Goal: Task Accomplishment & Management: Manage account settings

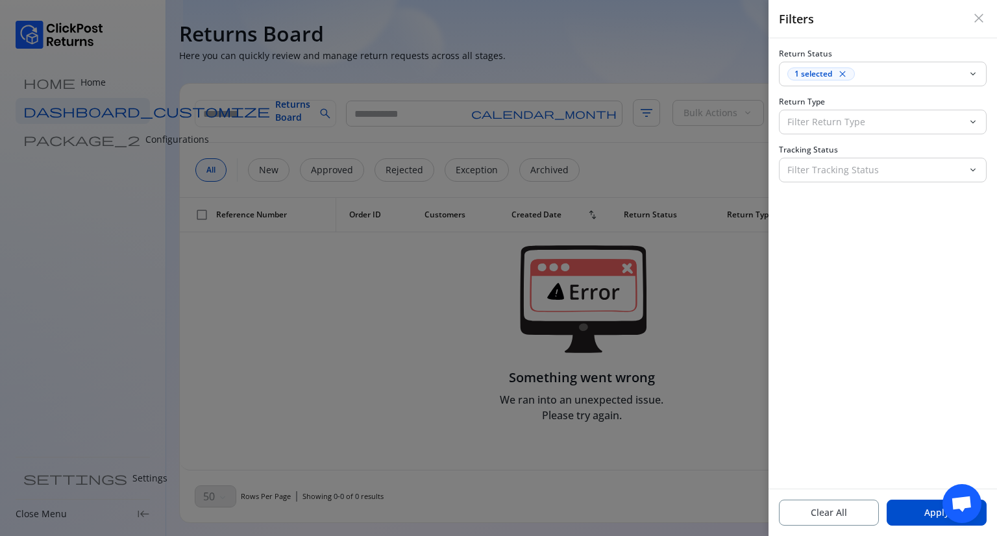
click at [981, 14] on span "close" at bounding box center [979, 18] width 16 height 16
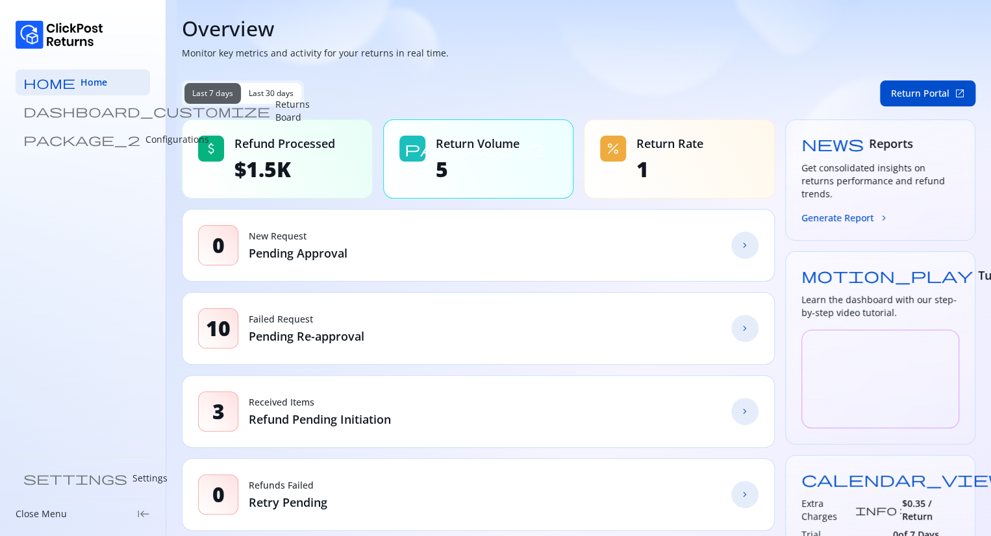
click at [145, 138] on p "Configurations" at bounding box center [177, 139] width 64 height 13
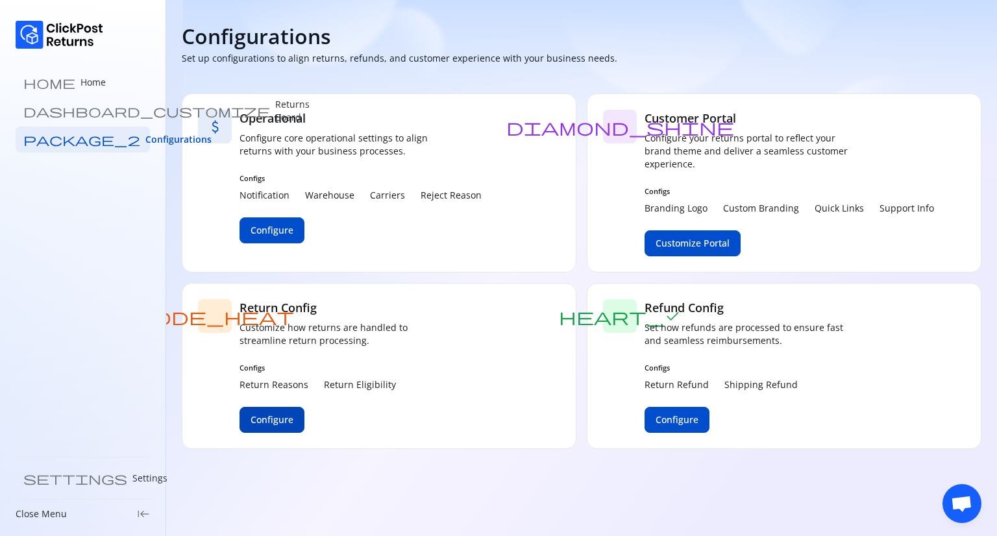
click at [273, 421] on span "Configure" at bounding box center [272, 419] width 43 height 13
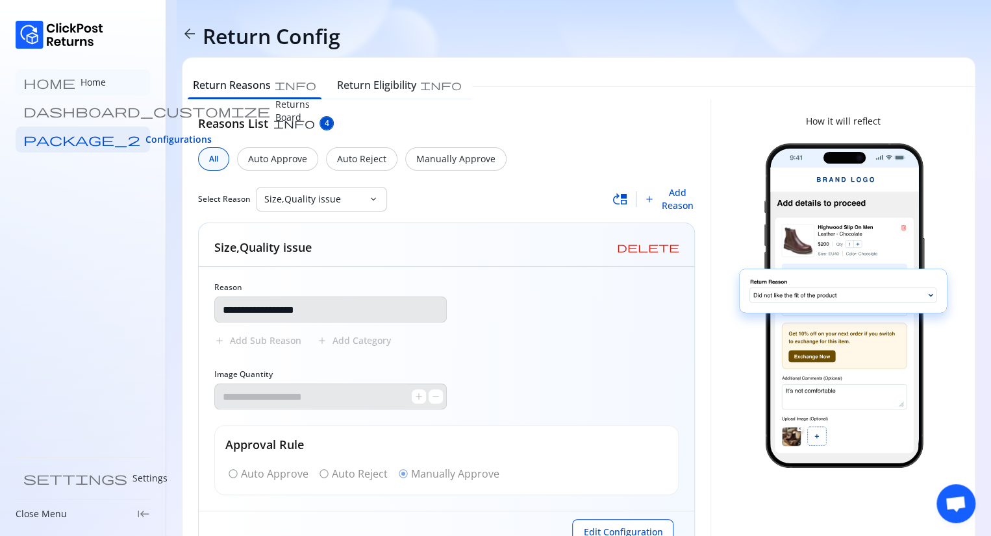
click at [69, 79] on link "home Home" at bounding box center [83, 82] width 134 height 26
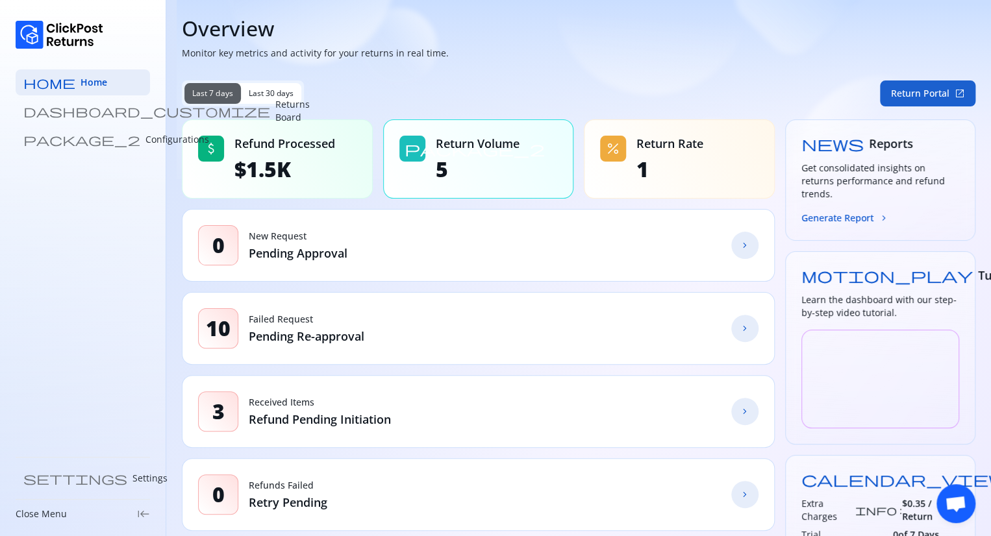
click at [904, 88] on button "Return Portal open_in_new" at bounding box center [927, 93] width 95 height 26
click at [72, 146] on link "package_2 Configurations" at bounding box center [83, 140] width 134 height 26
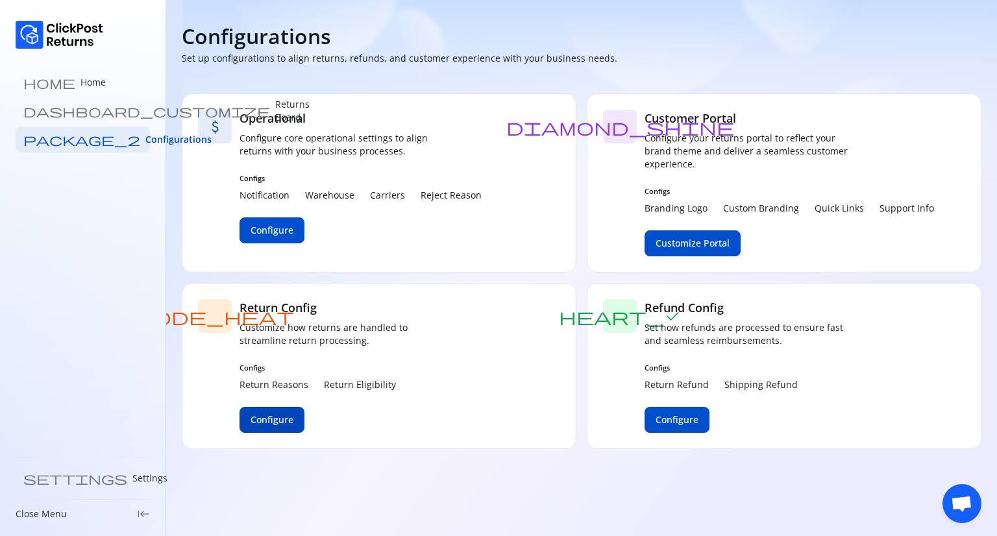
click at [275, 419] on span "Configure" at bounding box center [272, 419] width 43 height 13
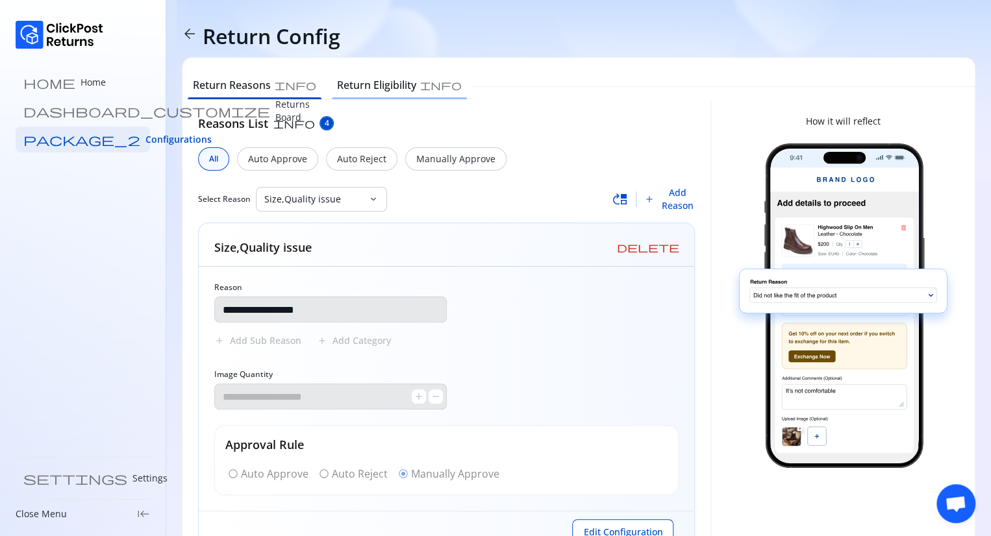
click at [350, 90] on h6 "Return Eligibility" at bounding box center [376, 85] width 79 height 16
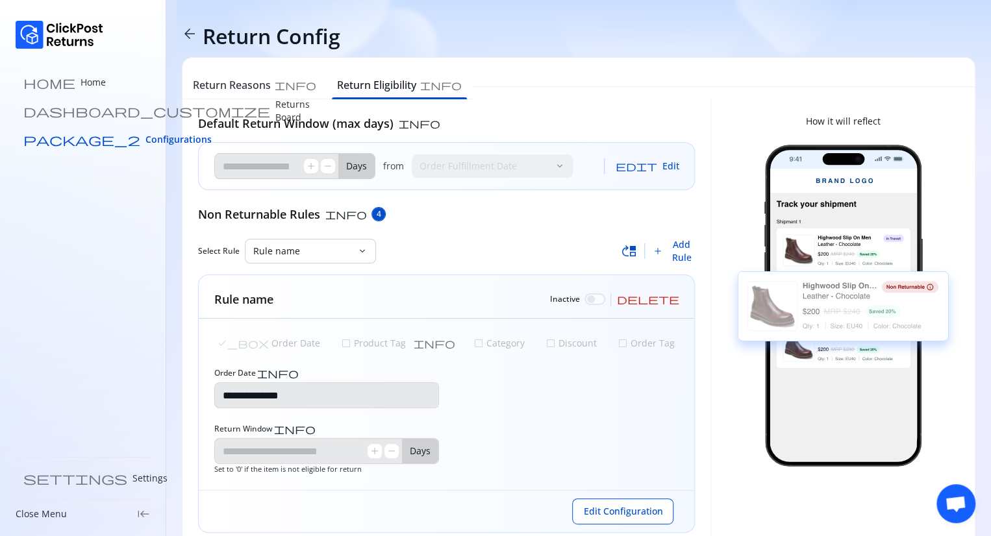
click at [145, 138] on span "Configurations" at bounding box center [178, 139] width 66 height 13
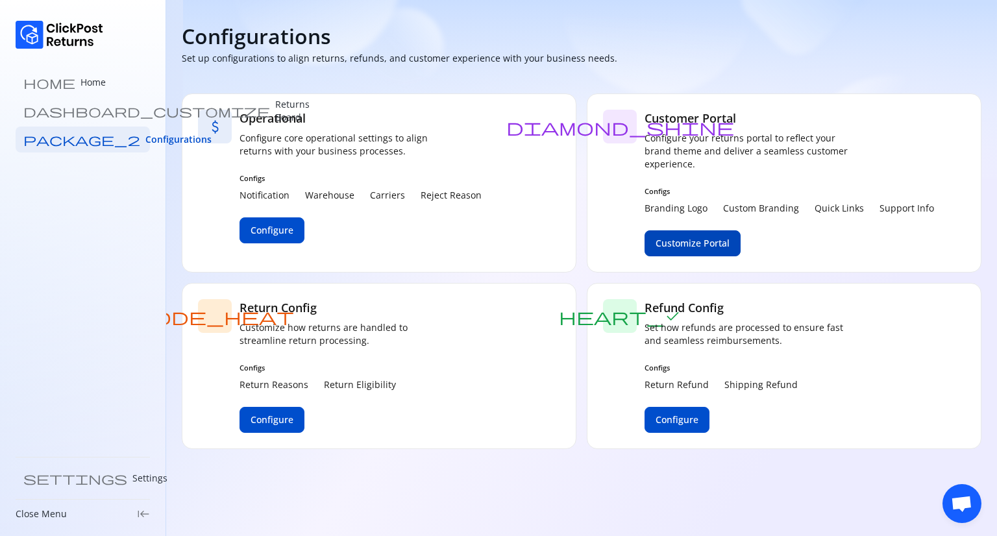
click at [695, 247] on span "Customize Portal" at bounding box center [693, 243] width 74 height 13
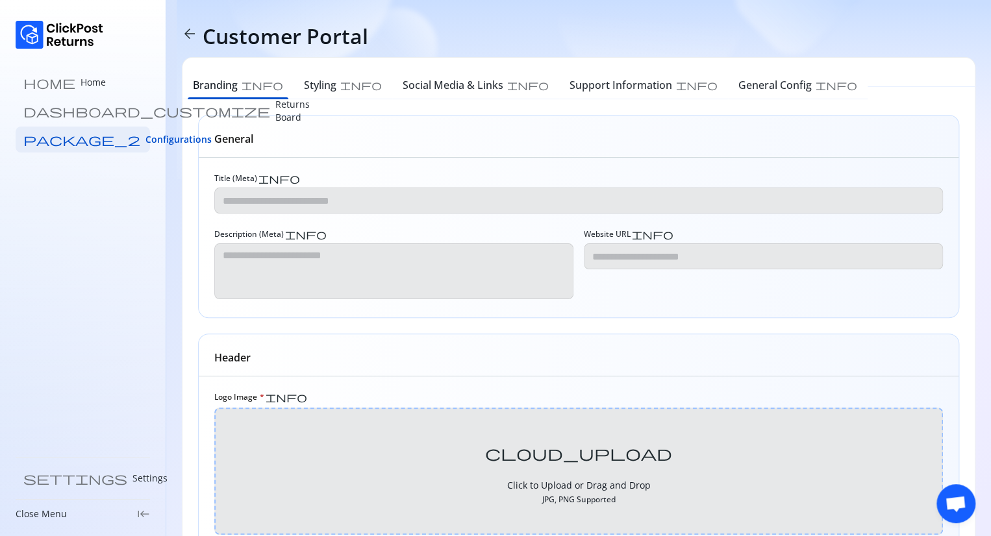
type input "*"
type textarea "*"
type input "**********"
click at [304, 85] on h6 "Styling" at bounding box center [320, 85] width 32 height 16
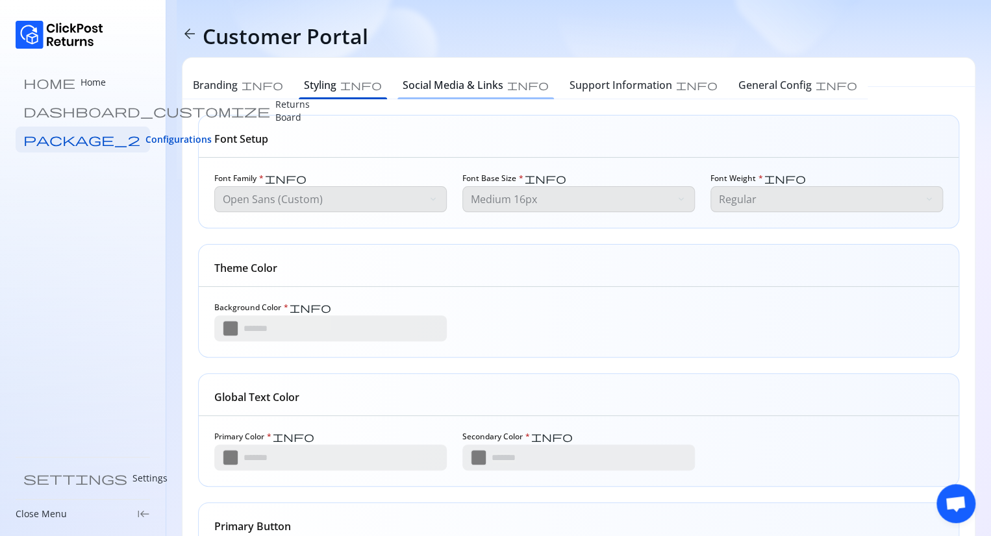
click at [402, 79] on h6 "Social Media & Links" at bounding box center [452, 85] width 101 height 16
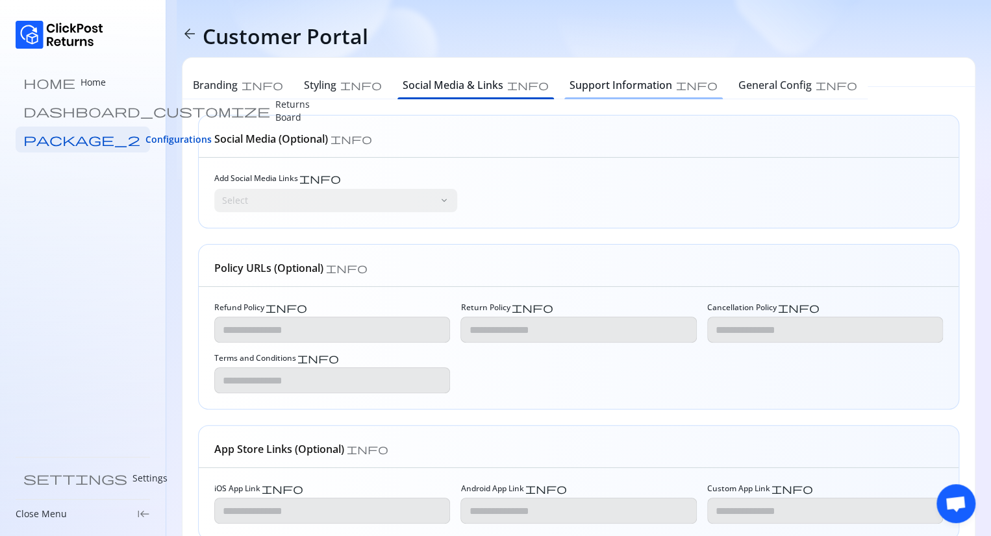
click at [569, 86] on h6 "Support Information" at bounding box center [620, 85] width 103 height 16
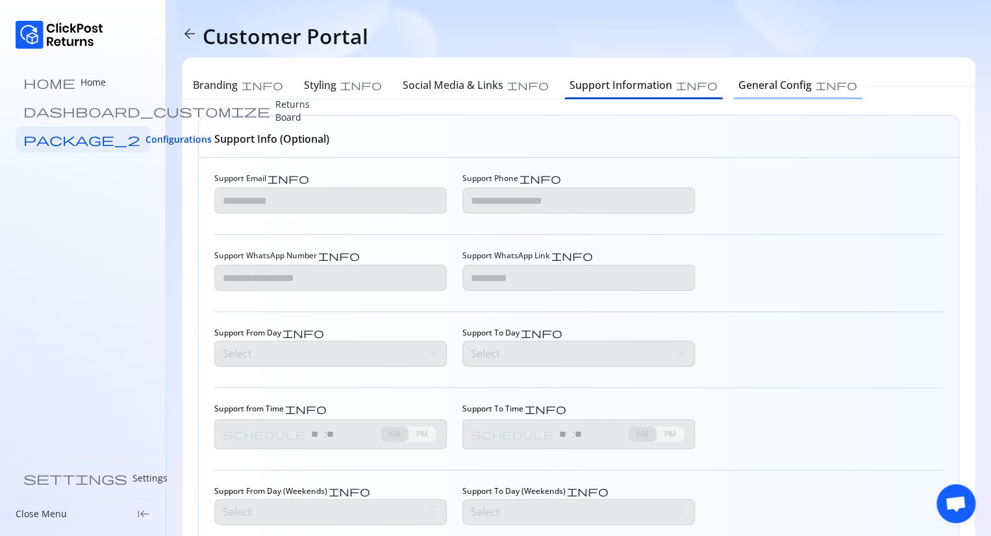
click at [738, 82] on h6 "General Config" at bounding box center [774, 85] width 73 height 16
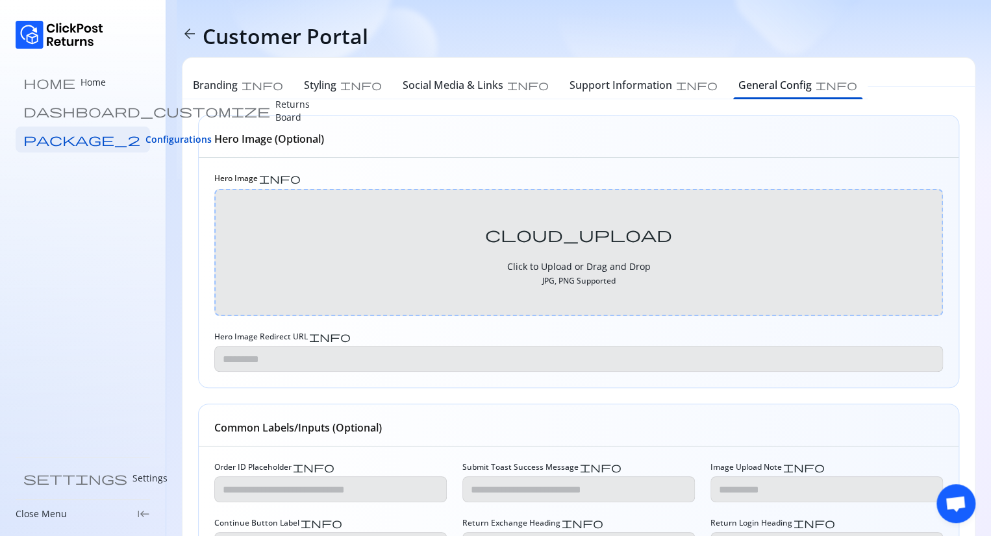
type textarea "**********"
click at [145, 135] on span "Configurations" at bounding box center [178, 139] width 66 height 13
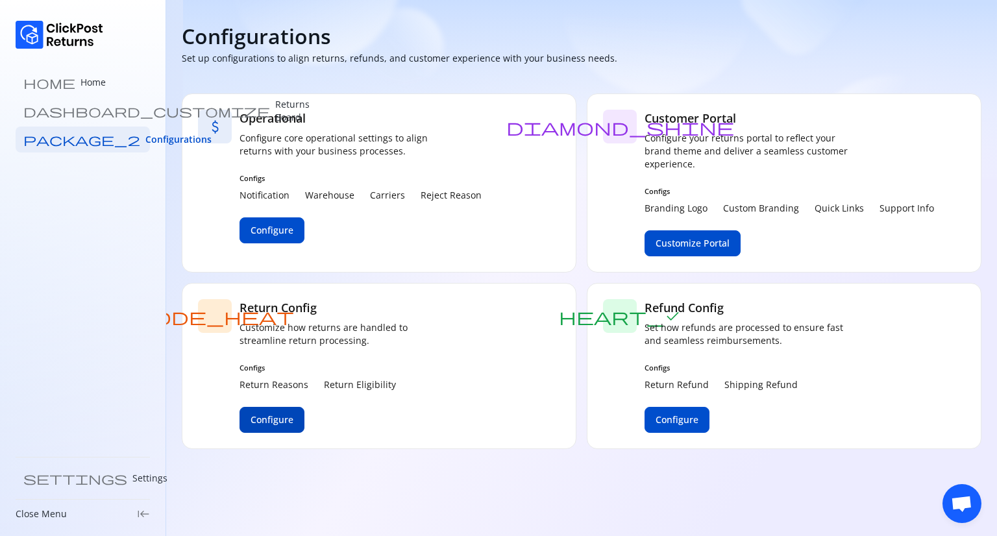
click at [269, 421] on span "Configure" at bounding box center [272, 419] width 43 height 13
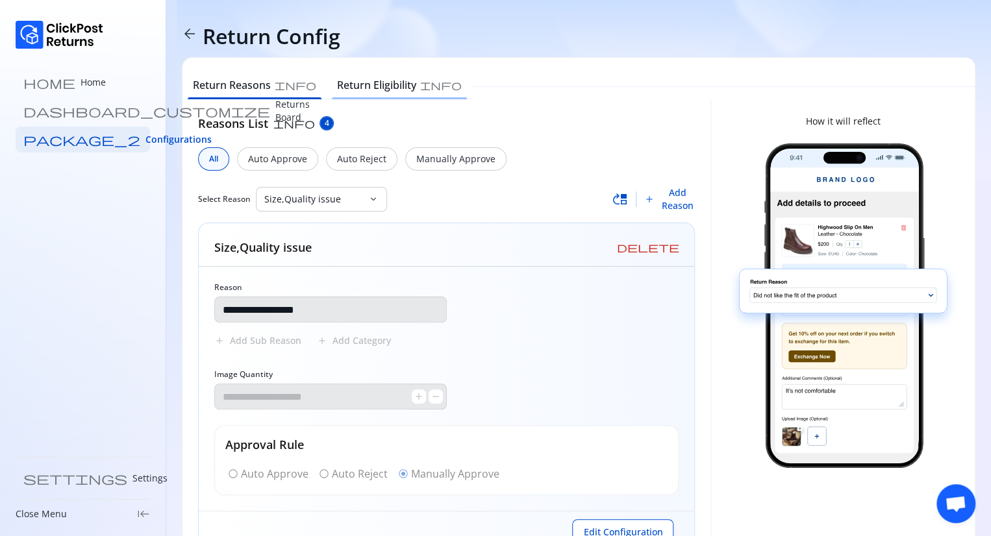
click at [332, 92] on div "Return Eligibility info" at bounding box center [399, 86] width 145 height 26
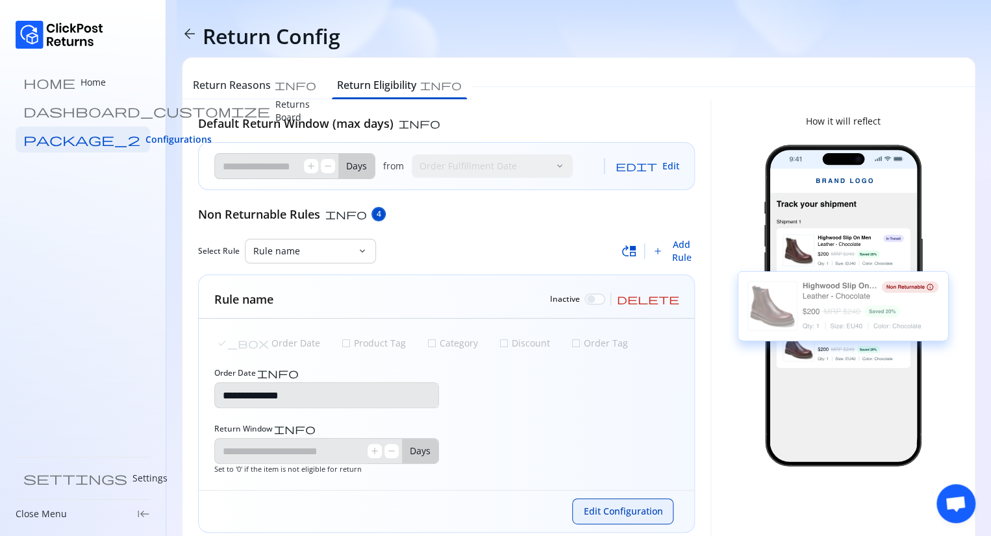
click at [641, 507] on span "Edit Configuration" at bounding box center [622, 511] width 79 height 13
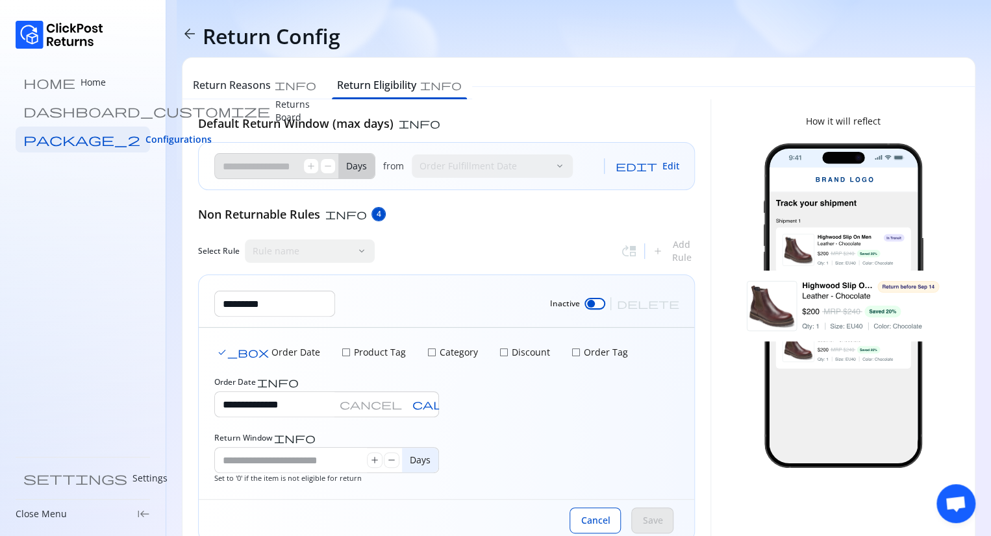
click at [595, 304] on div at bounding box center [591, 304] width 8 height 8
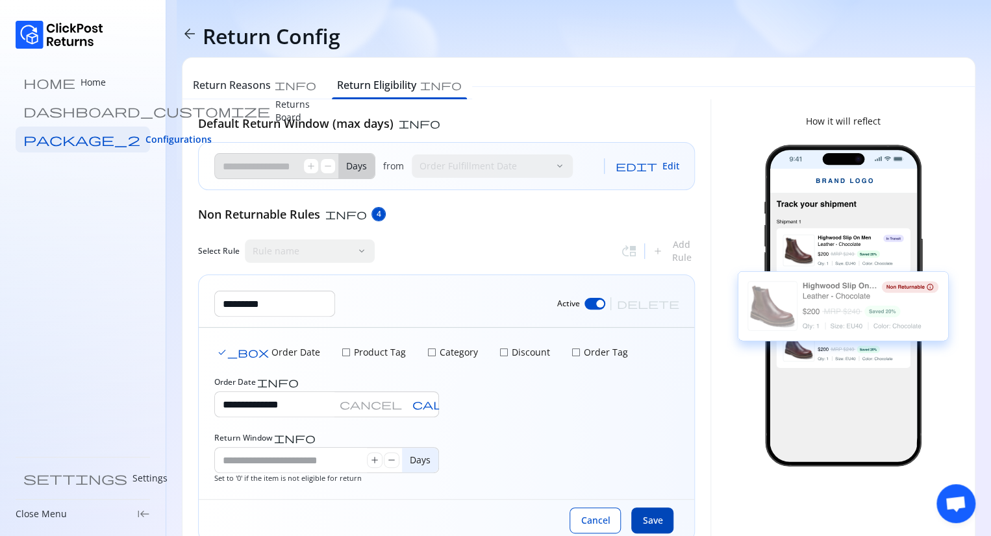
click at [652, 519] on span "Save" at bounding box center [652, 520] width 20 height 13
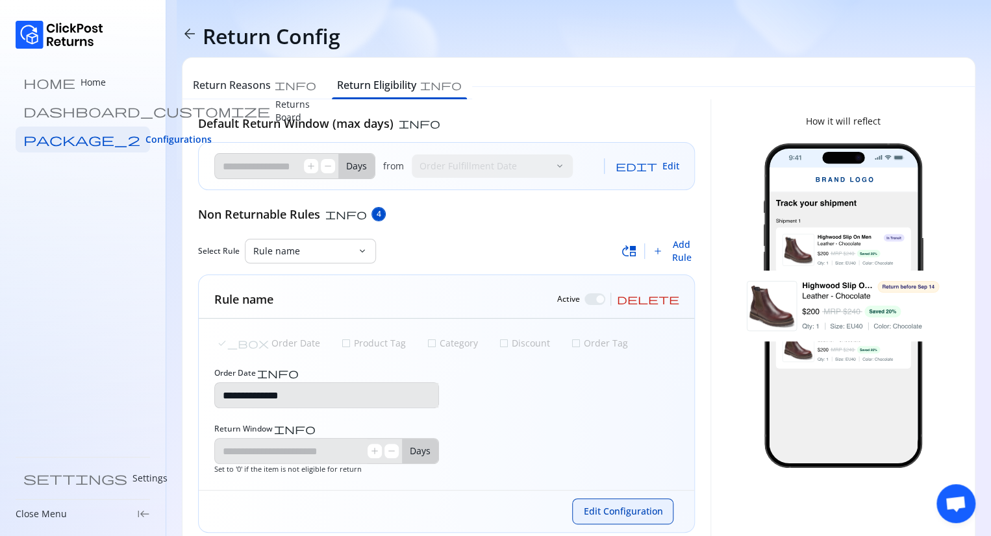
click at [606, 515] on span "Edit Configuration" at bounding box center [622, 511] width 79 height 13
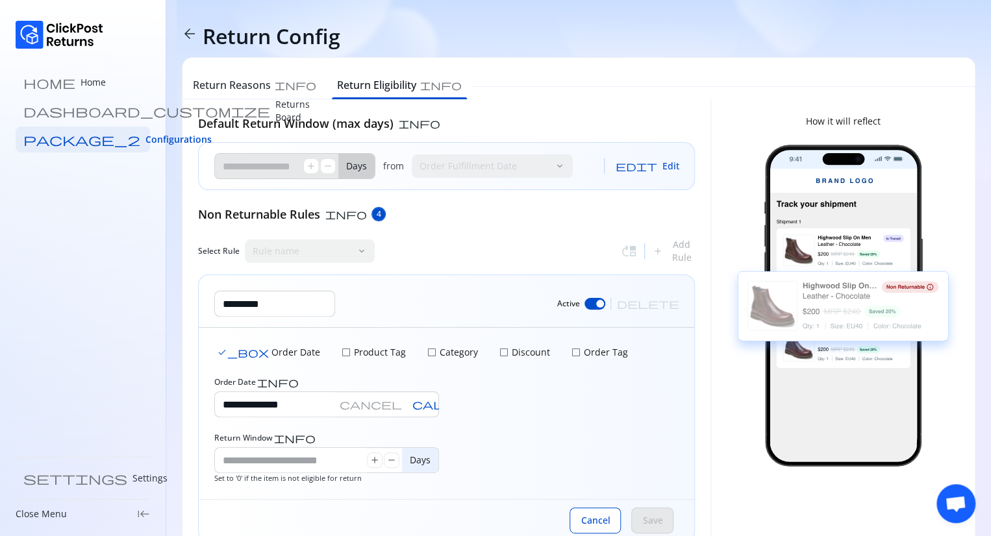
click at [605, 304] on div at bounding box center [594, 304] width 21 height 12
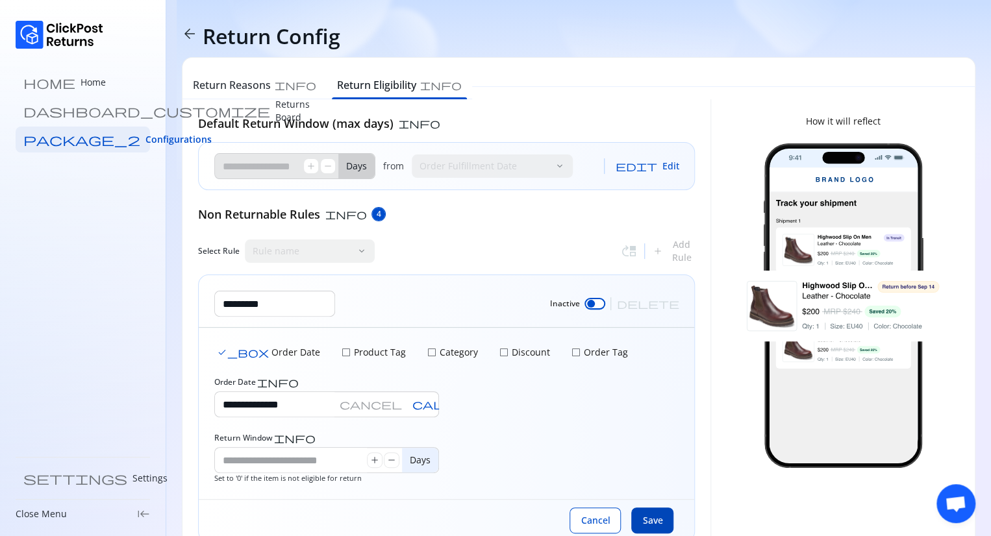
click at [657, 517] on span "Save" at bounding box center [652, 520] width 20 height 13
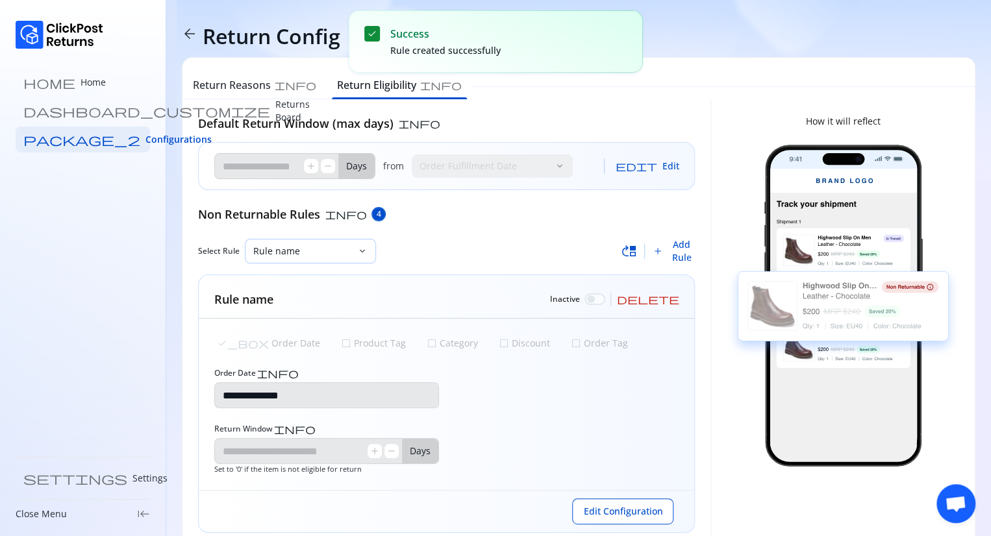
click at [339, 240] on div "Rule name" at bounding box center [301, 251] width 112 height 23
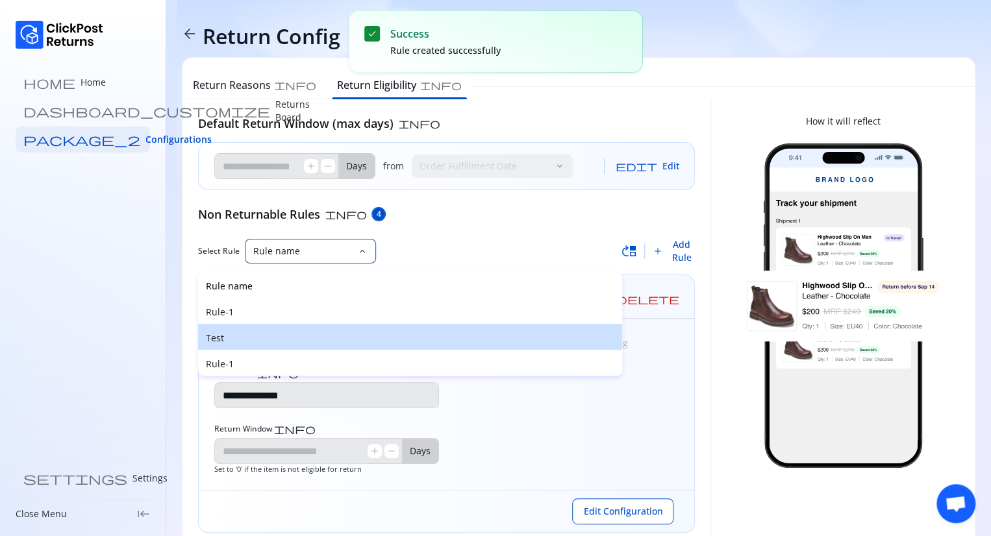
click at [253, 332] on p "Test" at bounding box center [410, 338] width 408 height 13
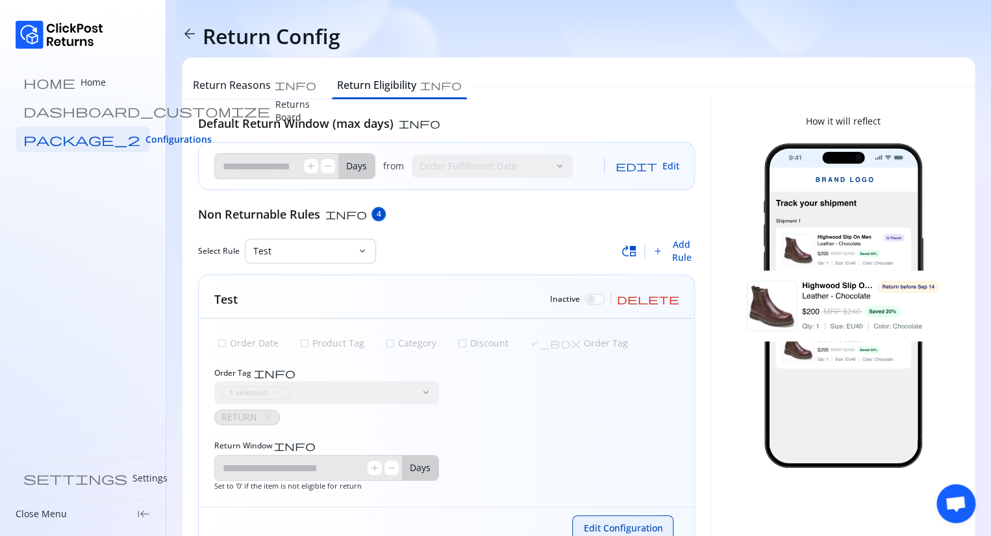
click at [633, 523] on span "Edit Configuration" at bounding box center [622, 528] width 79 height 13
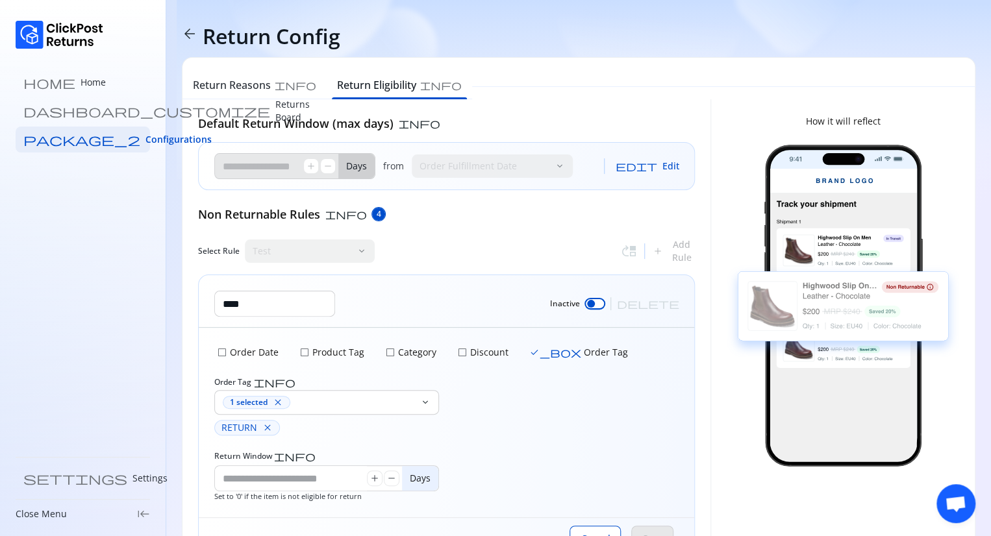
scroll to position [55, 0]
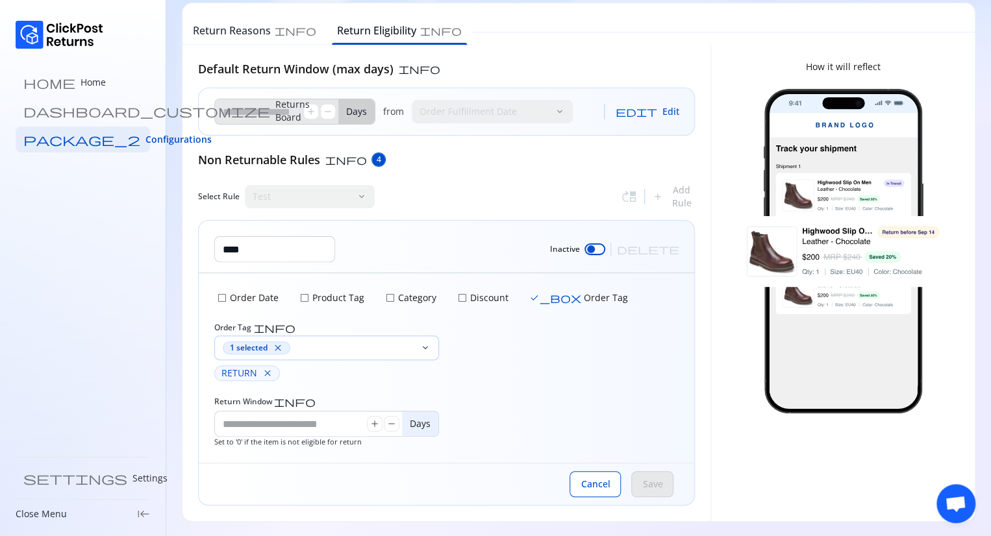
click at [278, 349] on span "close" at bounding box center [278, 348] width 10 height 10
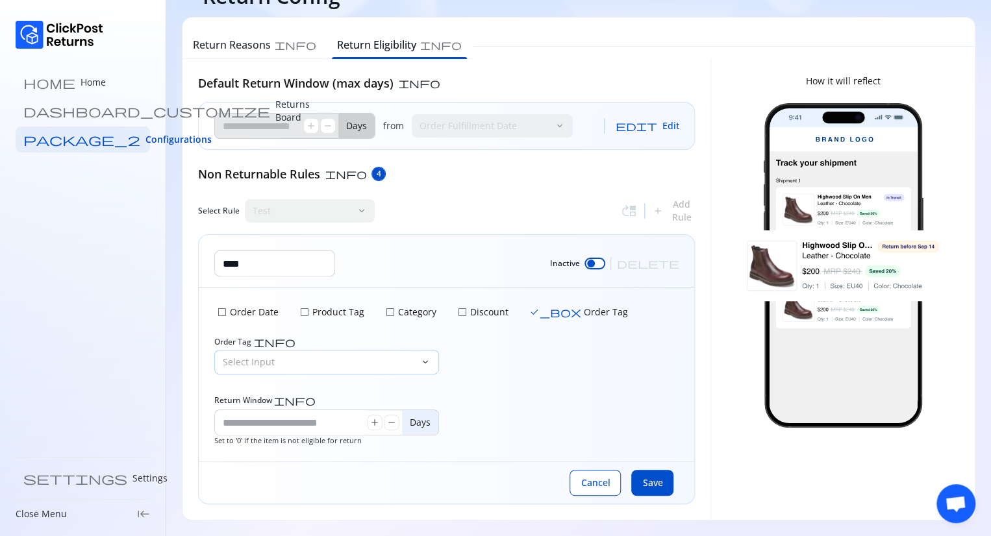
scroll to position [39, 0]
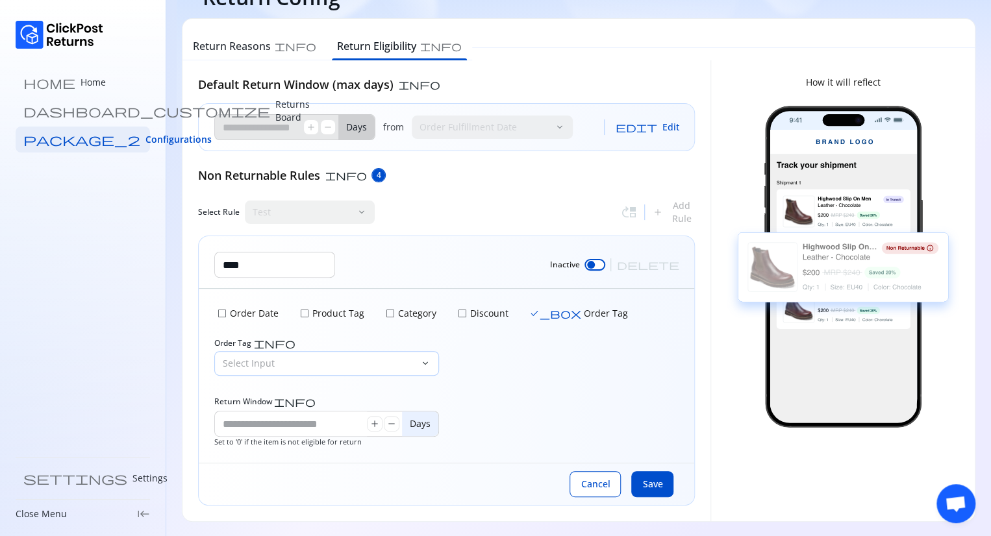
click at [266, 360] on p "Select Input" at bounding box center [319, 363] width 192 height 13
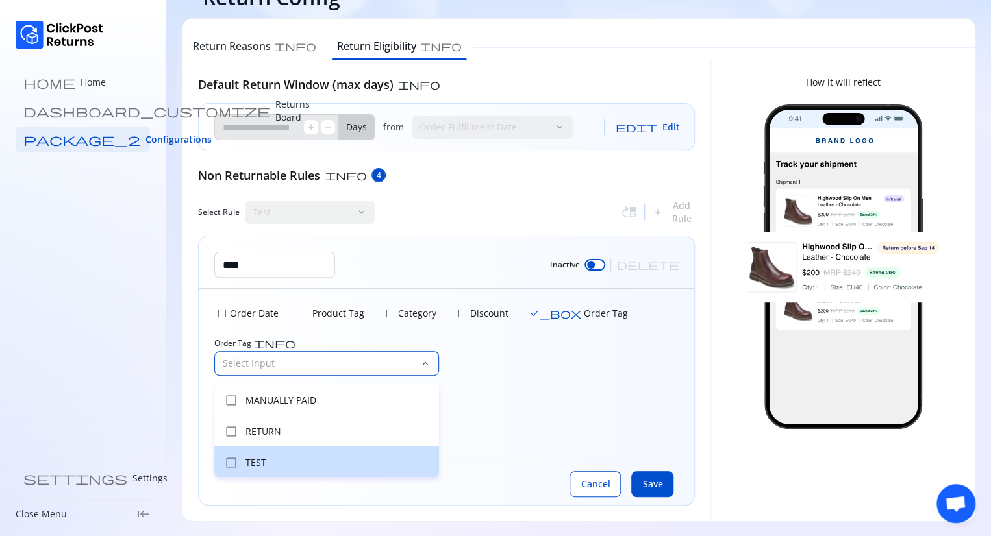
click at [265, 463] on p "TEST" at bounding box center [338, 462] width 186 height 13
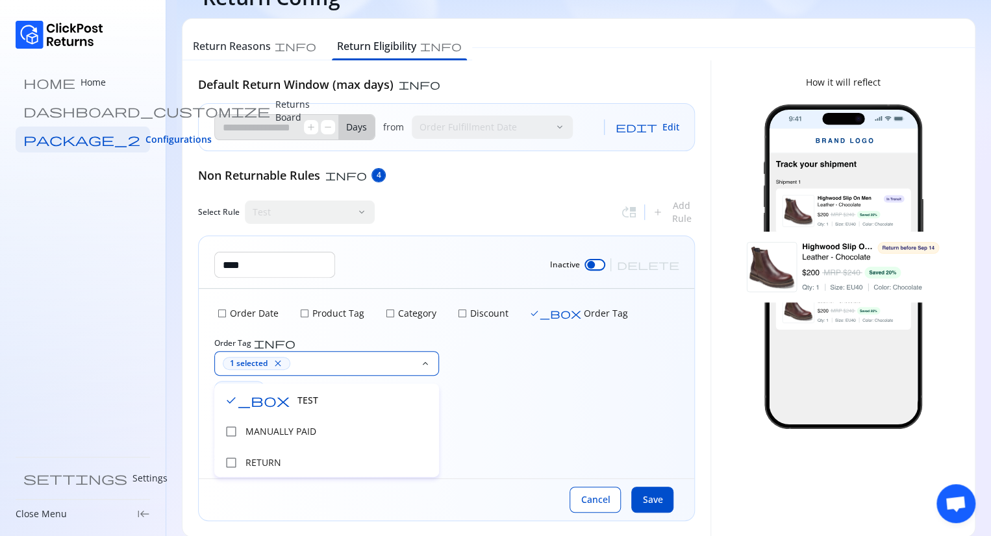
click at [519, 442] on div "check_box_outline_blank Order Date check_box_outline_blank Product Tag check_bo…" at bounding box center [446, 384] width 495 height 190
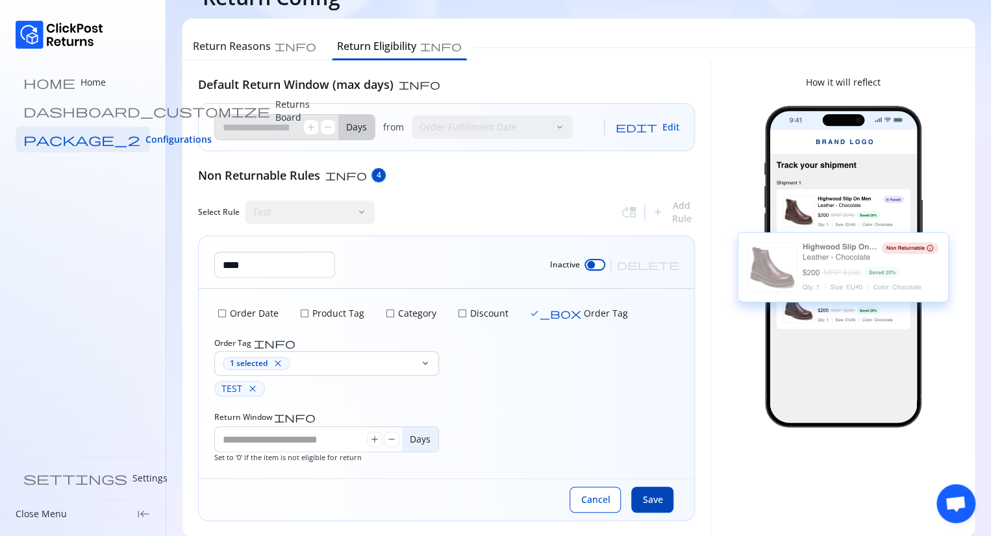
click at [653, 497] on span "Save" at bounding box center [652, 499] width 20 height 13
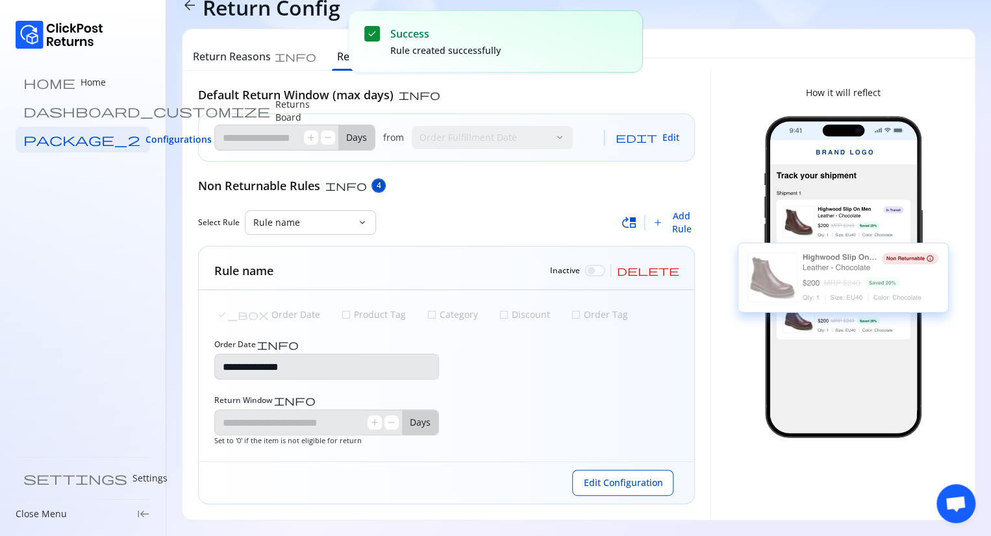
scroll to position [0, 0]
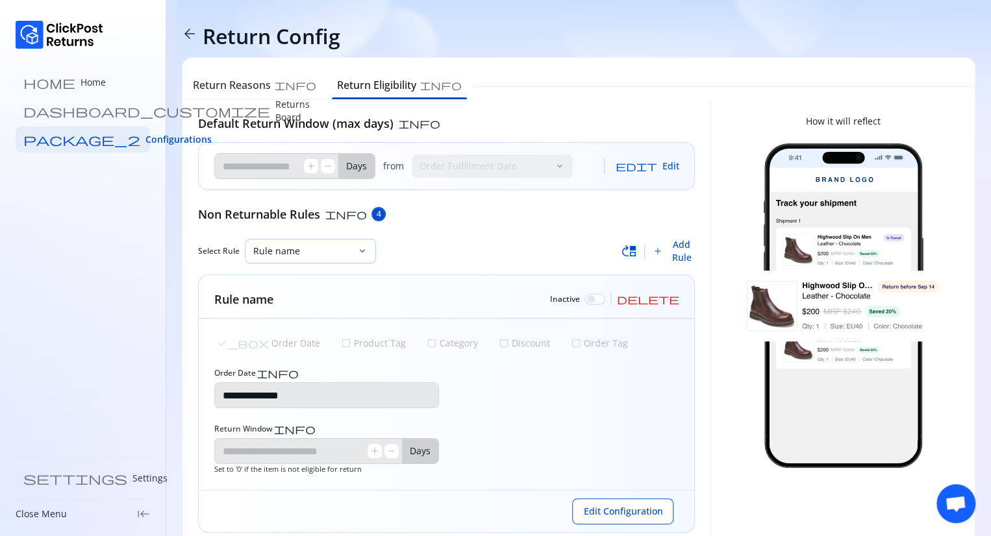
click at [335, 245] on p "Rule name" at bounding box center [302, 251] width 99 height 13
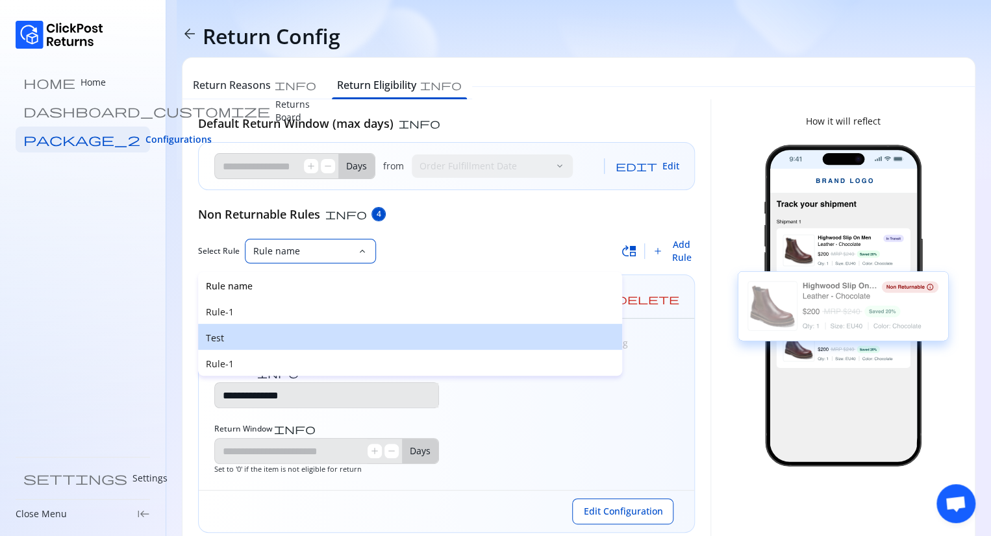
click at [249, 342] on p "Test" at bounding box center [410, 338] width 408 height 13
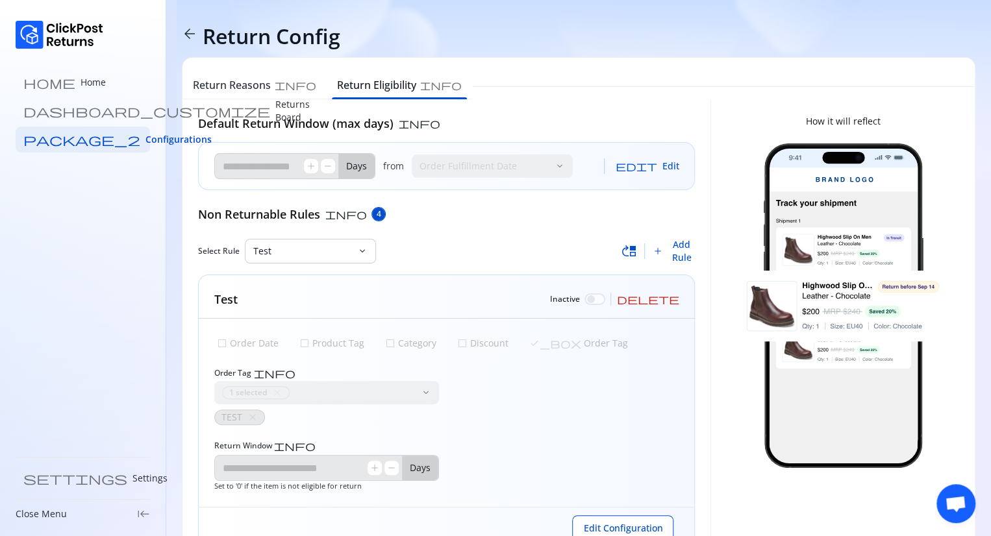
scroll to position [44, 0]
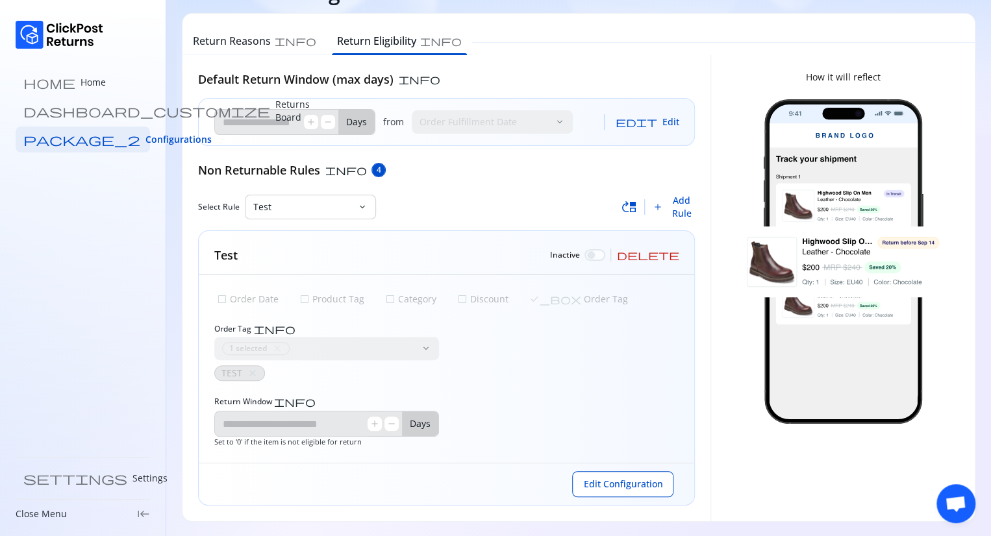
click at [617, 500] on div "Edit Configuration" at bounding box center [446, 484] width 495 height 42
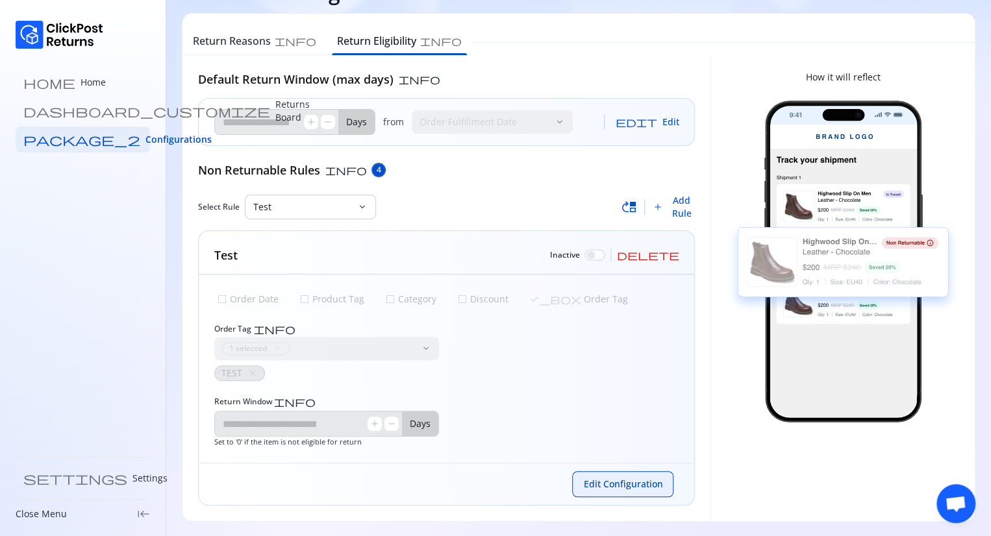
click at [622, 489] on span "Edit Configuration" at bounding box center [622, 484] width 79 height 13
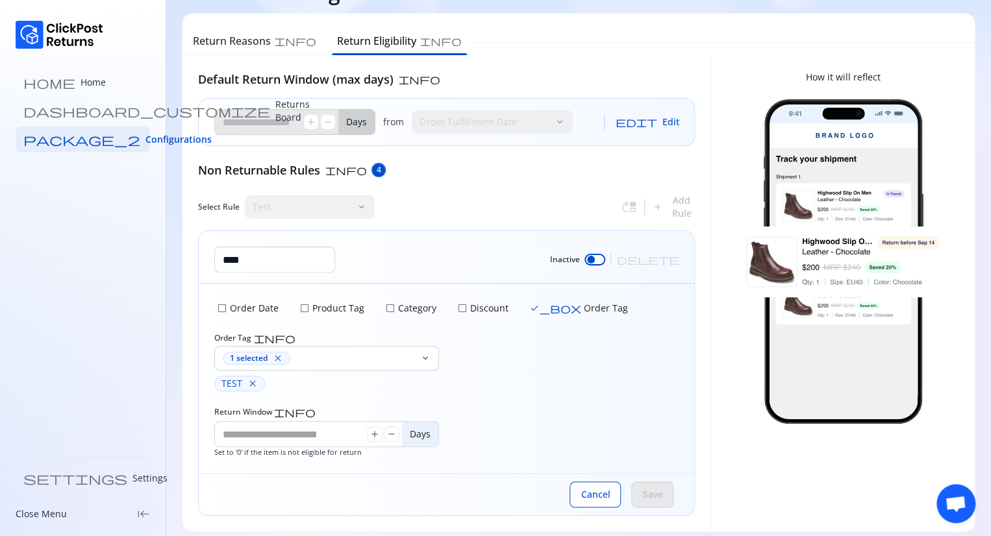
click at [605, 263] on div at bounding box center [594, 260] width 21 height 12
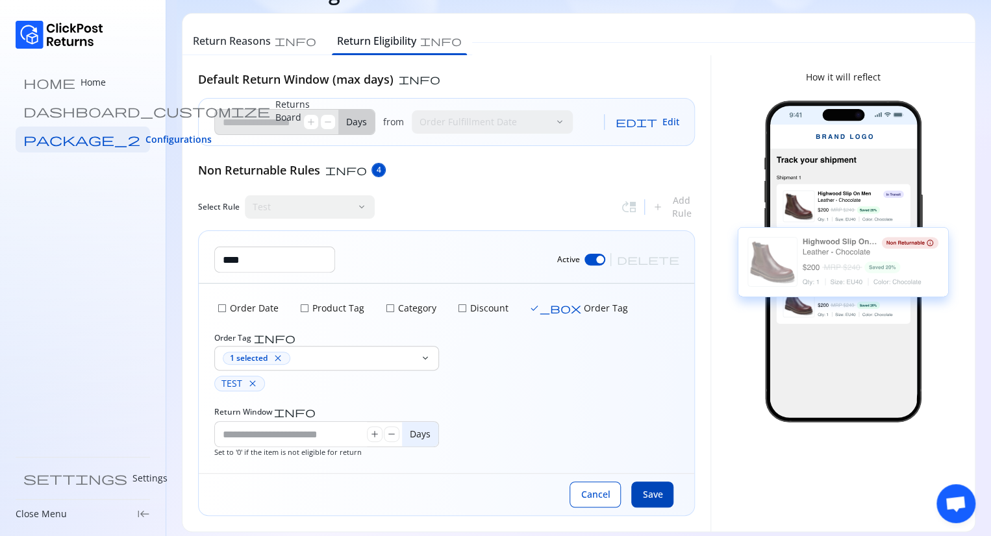
click at [656, 490] on span "Save" at bounding box center [652, 494] width 20 height 13
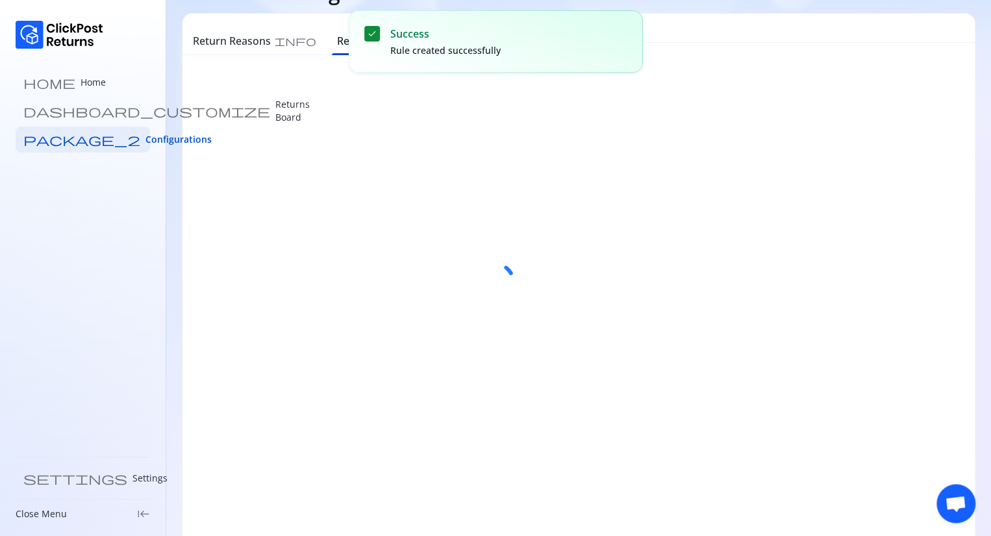
scroll to position [0, 0]
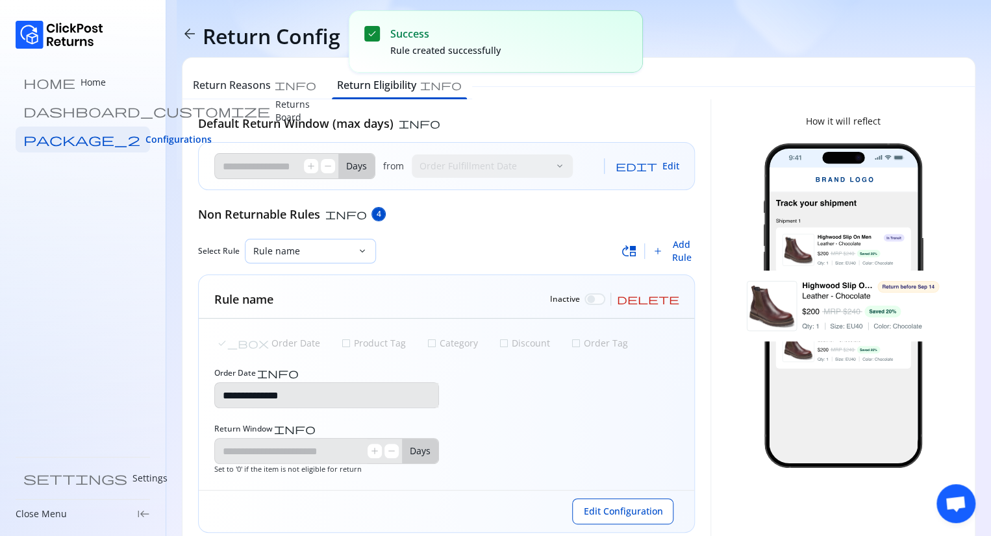
click at [330, 253] on p "Rule name" at bounding box center [302, 251] width 99 height 13
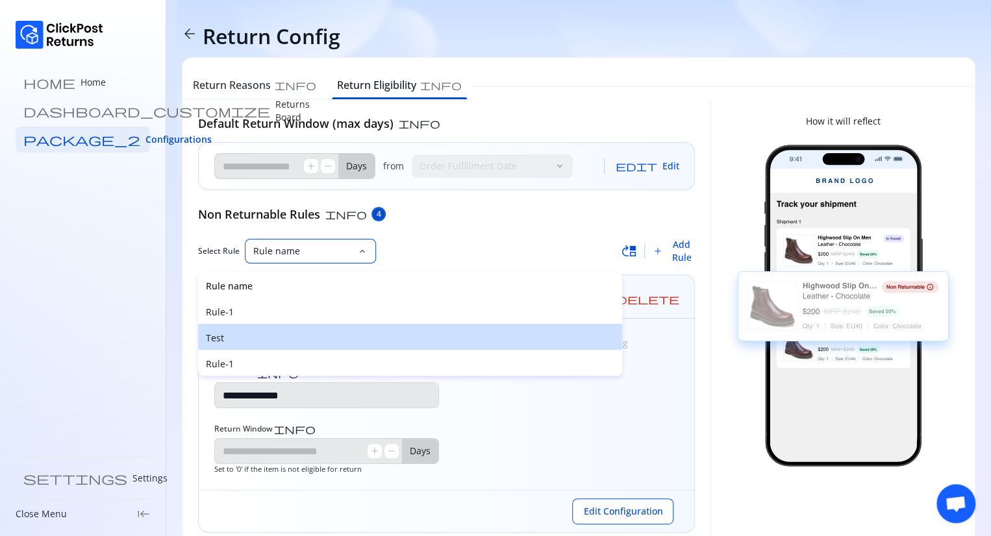
click at [245, 332] on p "Test" at bounding box center [410, 338] width 408 height 13
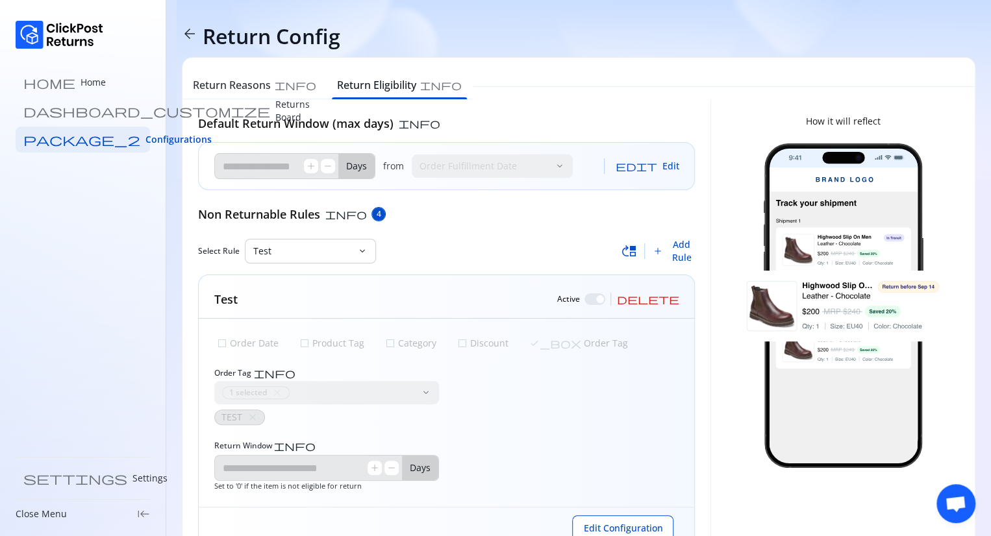
scroll to position [44, 0]
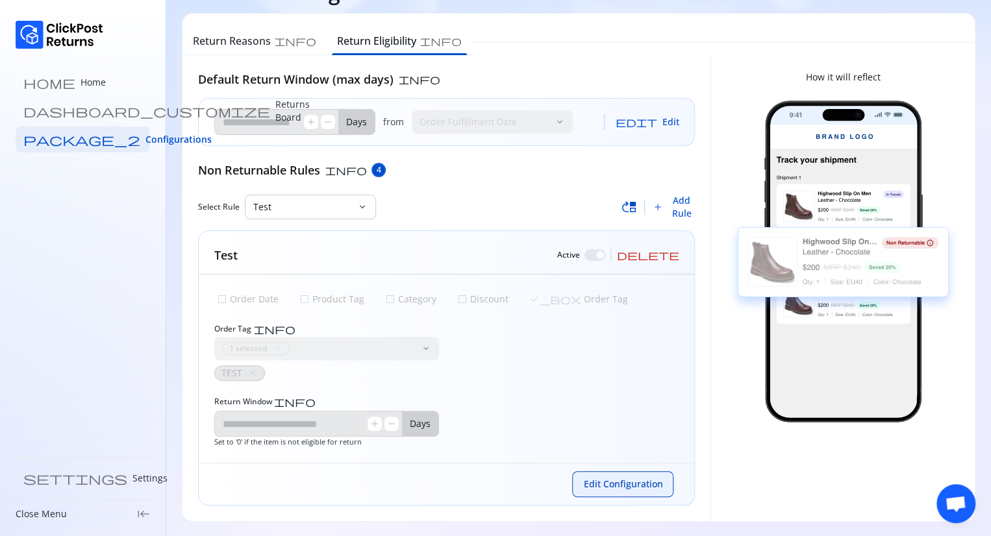
click at [608, 482] on span "Edit Configuration" at bounding box center [622, 484] width 79 height 13
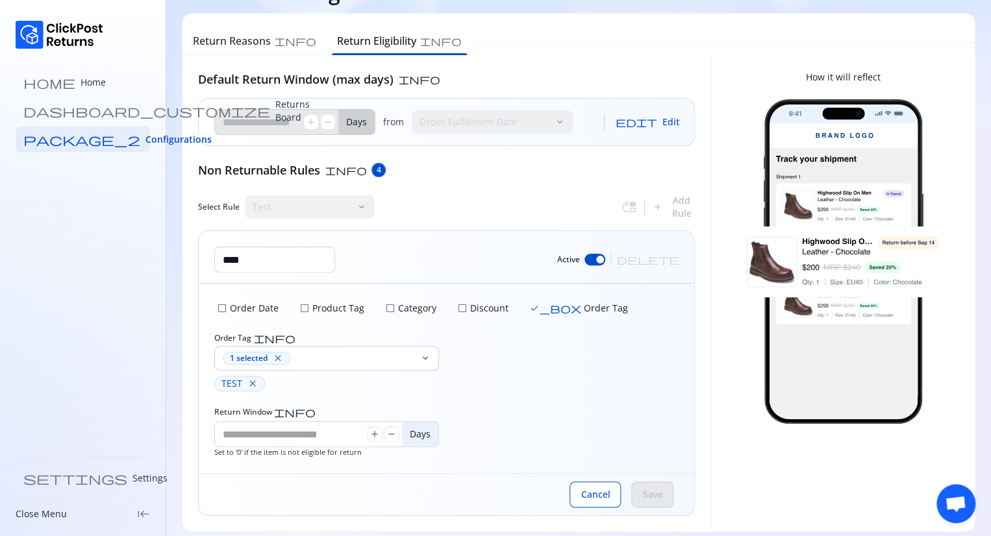
click at [530, 307] on span "check_box" at bounding box center [555, 308] width 52 height 10
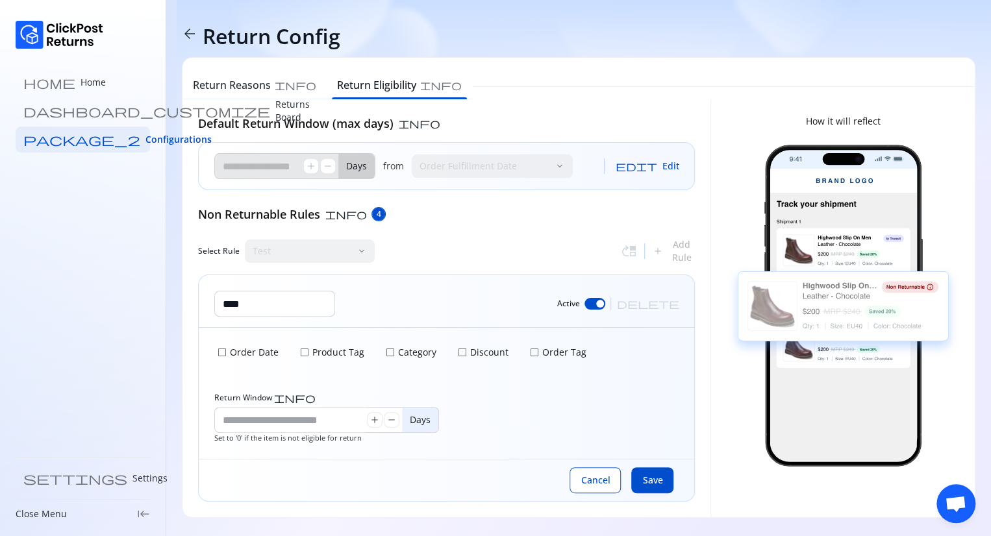
scroll to position [0, 0]
click at [460, 354] on span "check_box_outline_blank" at bounding box center [462, 352] width 10 height 10
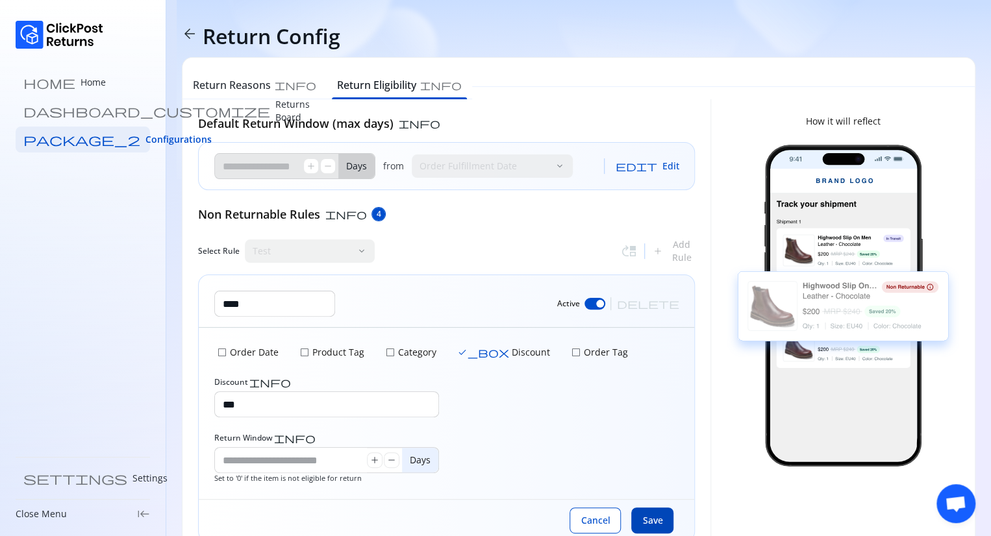
click at [657, 525] on span "Save" at bounding box center [652, 520] width 20 height 13
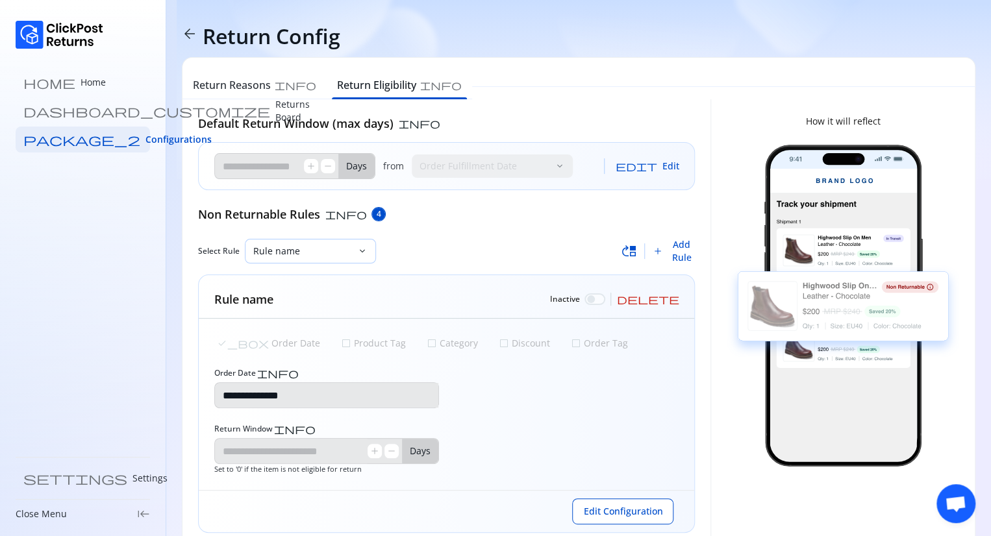
click at [354, 251] on div "Rule name" at bounding box center [301, 251] width 112 height 23
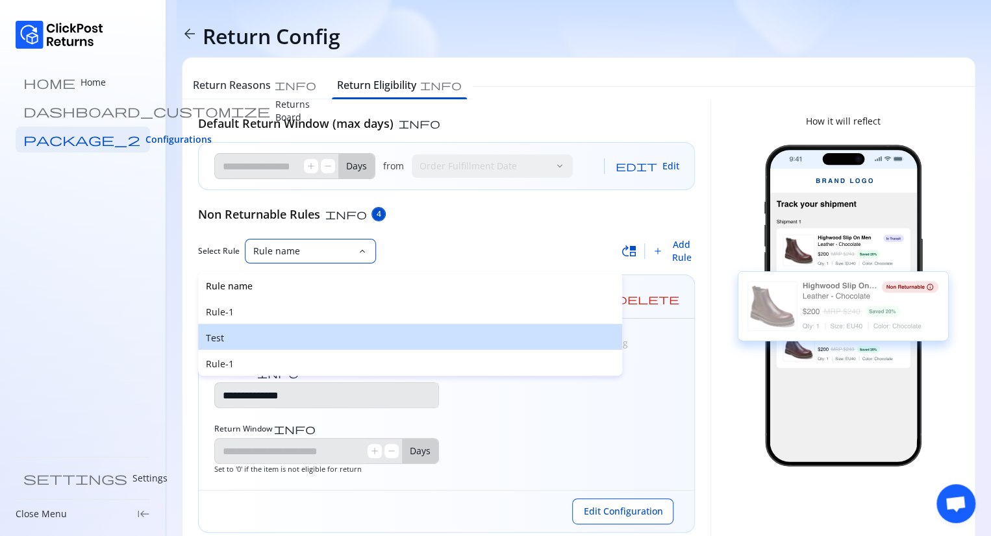
click at [243, 343] on p "Test" at bounding box center [410, 338] width 408 height 13
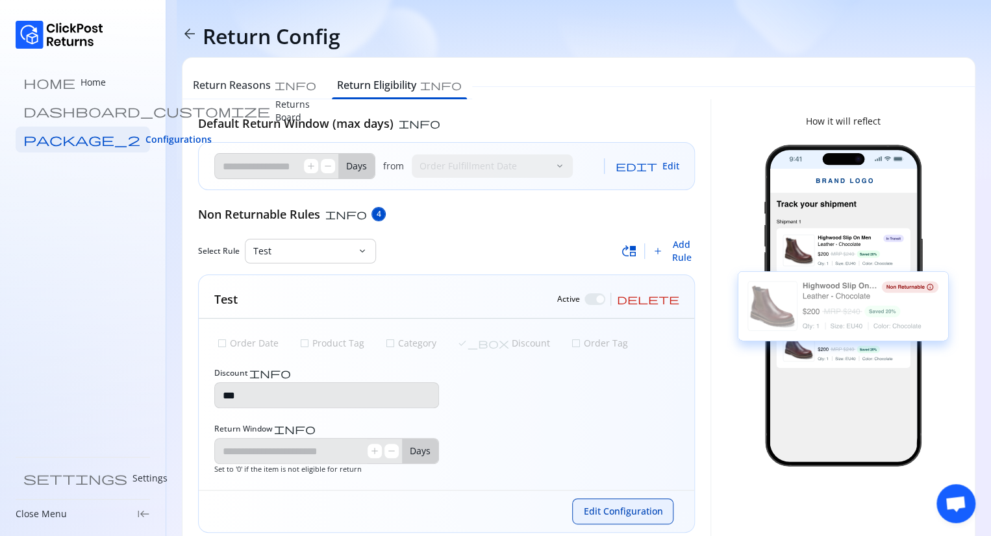
click at [617, 509] on span "Edit Configuration" at bounding box center [622, 511] width 79 height 13
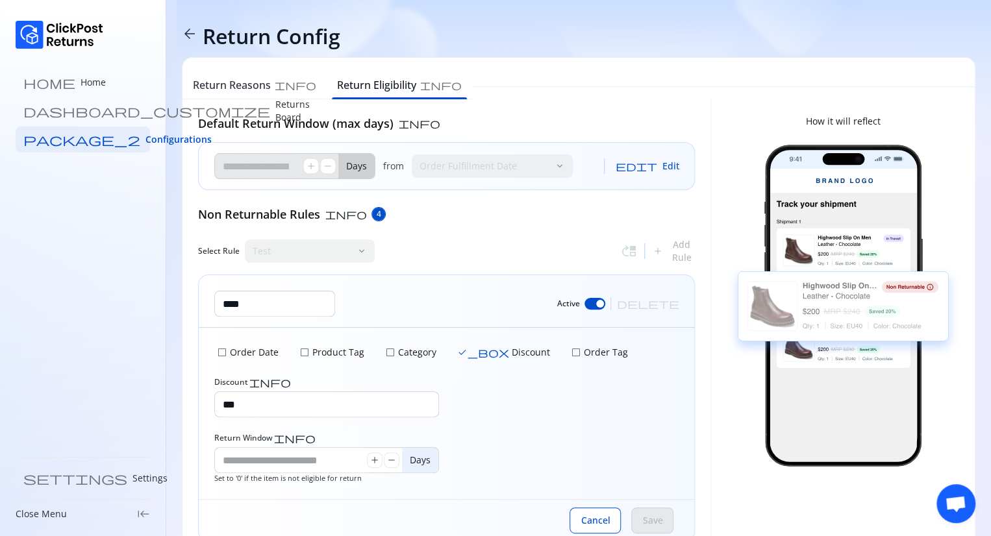
click at [462, 349] on span "check_box" at bounding box center [483, 352] width 52 height 10
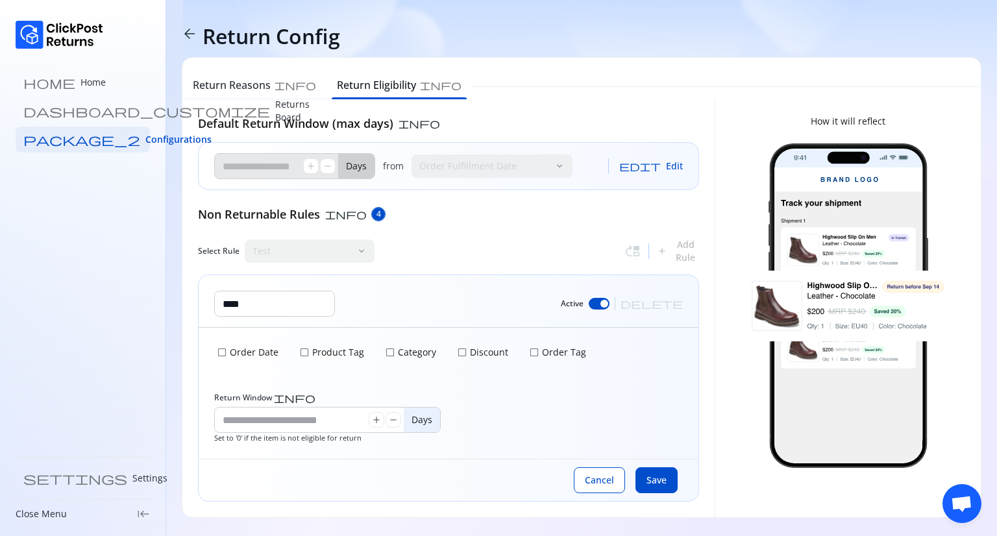
click at [312, 351] on p "Product Tag" at bounding box center [337, 352] width 55 height 13
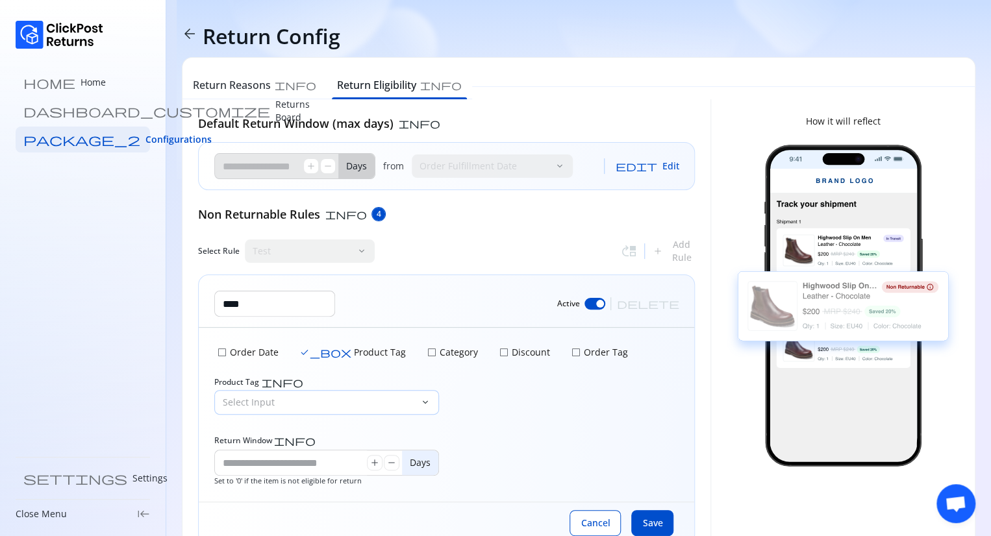
click at [291, 397] on p "Select Input" at bounding box center [319, 402] width 192 height 13
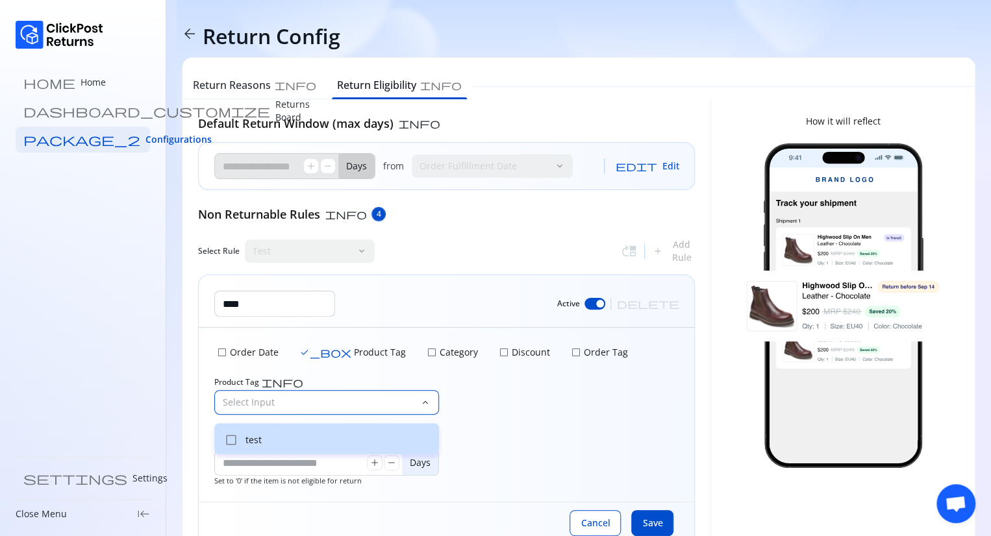
click at [271, 450] on div "check_box_outline_blank test" at bounding box center [326, 438] width 225 height 31
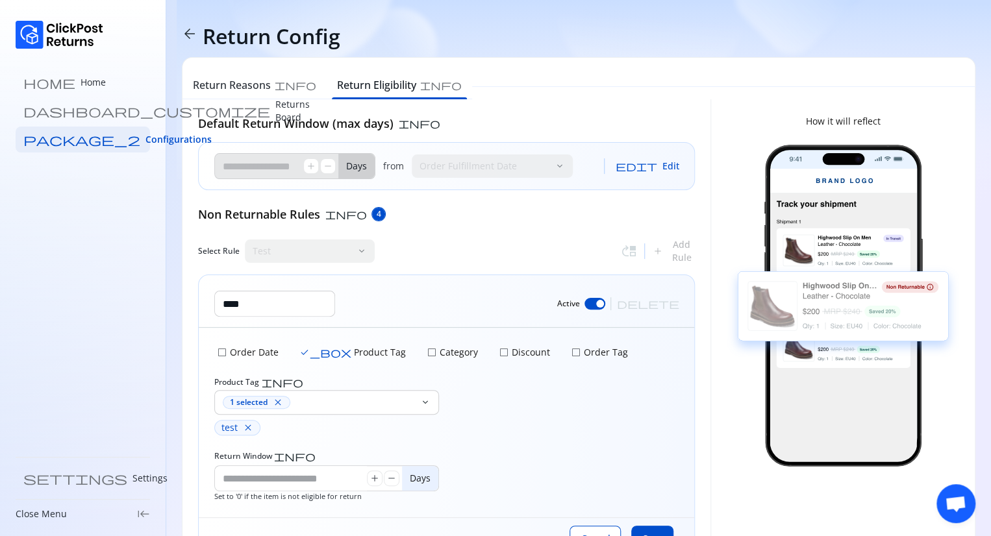
click at [535, 436] on div "check_box_outline_blank Order Date check_box Product Tag check_box_outline_blan…" at bounding box center [446, 423] width 495 height 190
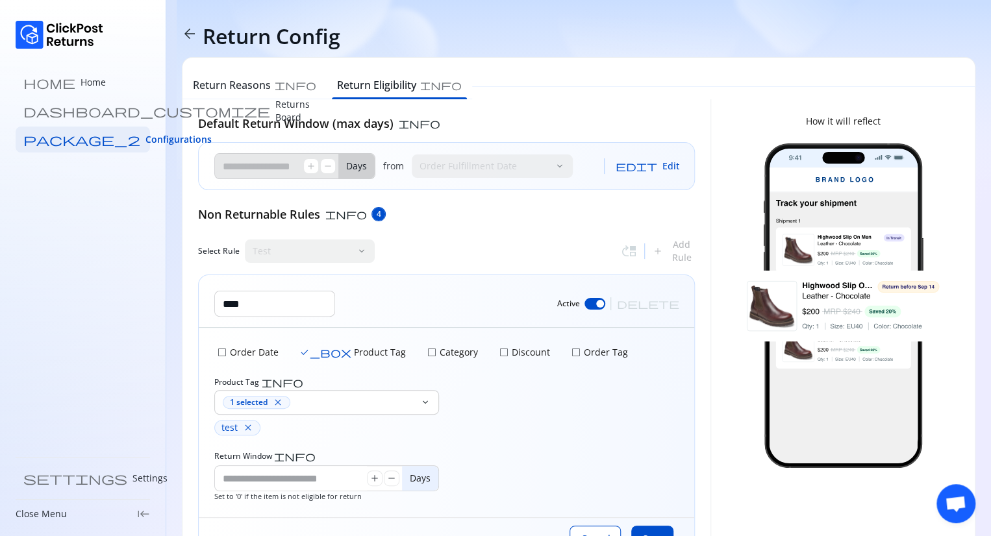
scroll to position [55, 0]
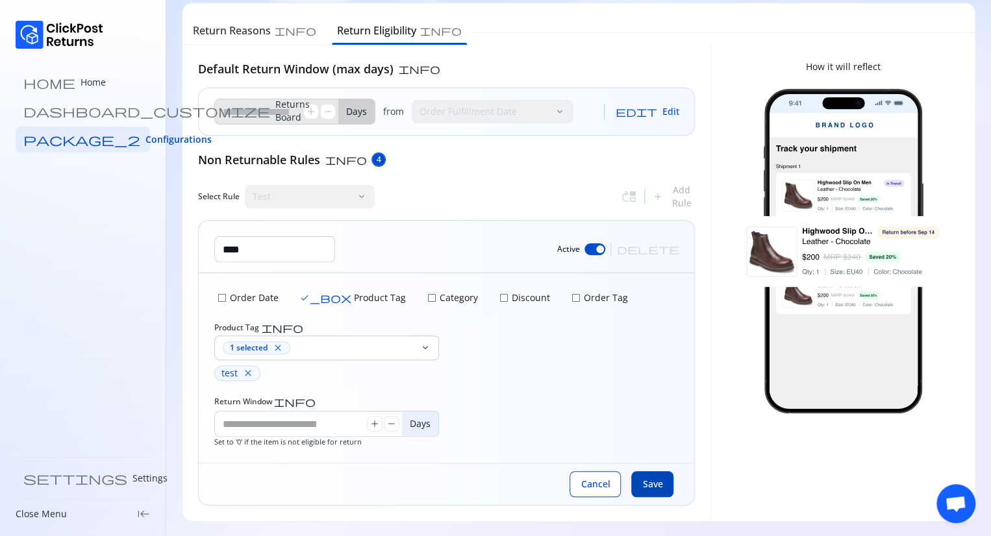
click at [652, 478] on span "Save" at bounding box center [652, 484] width 20 height 13
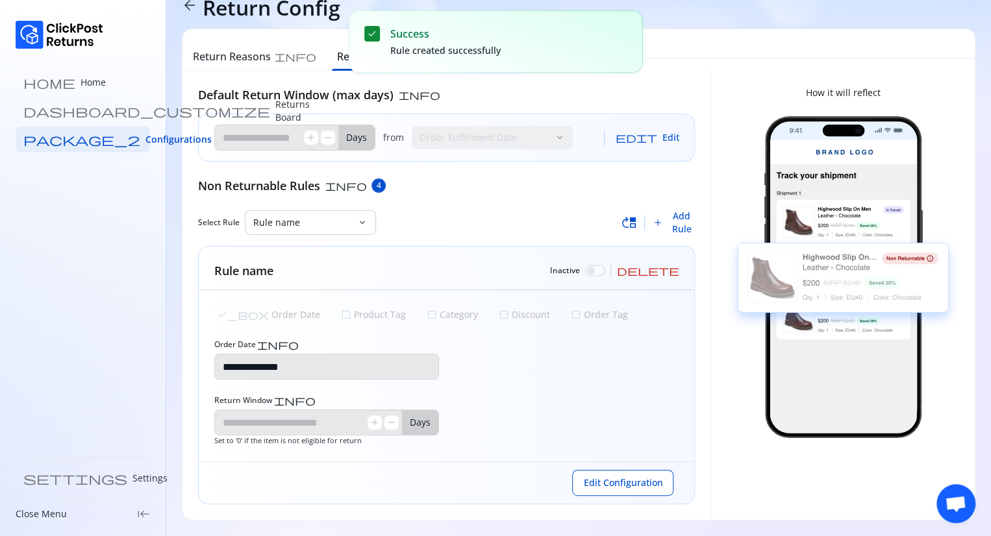
scroll to position [0, 0]
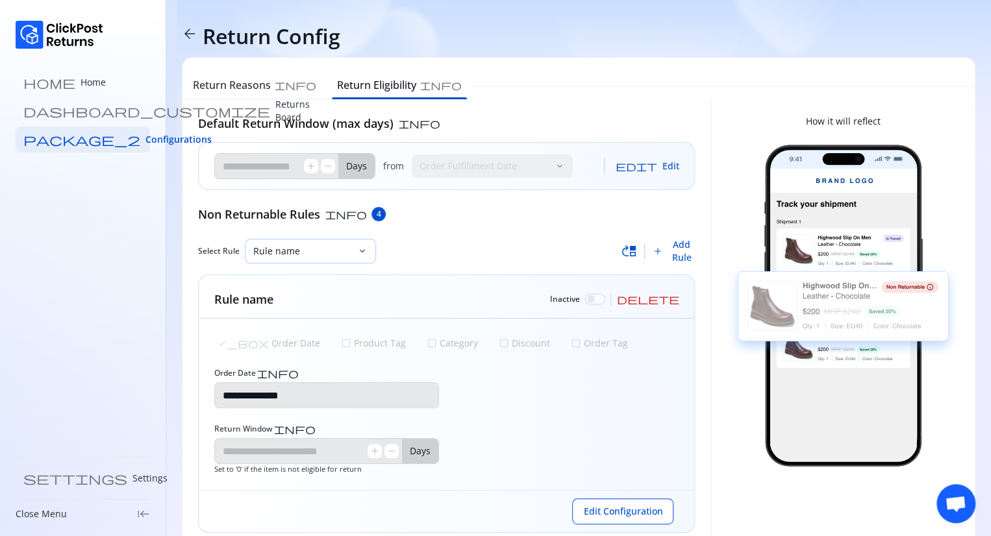
click at [325, 254] on p "Rule name" at bounding box center [302, 251] width 99 height 13
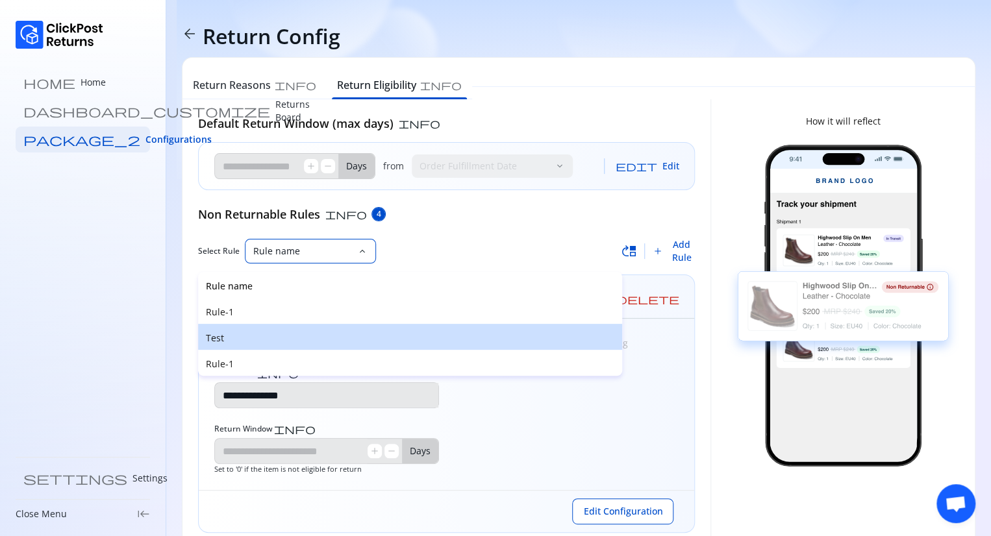
click at [250, 336] on p "Test" at bounding box center [410, 338] width 408 height 13
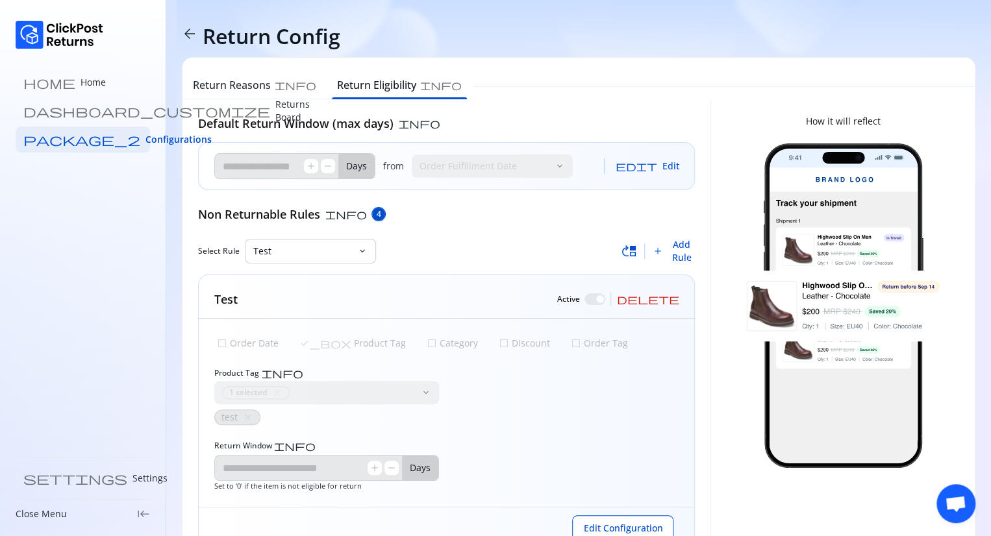
scroll to position [44, 0]
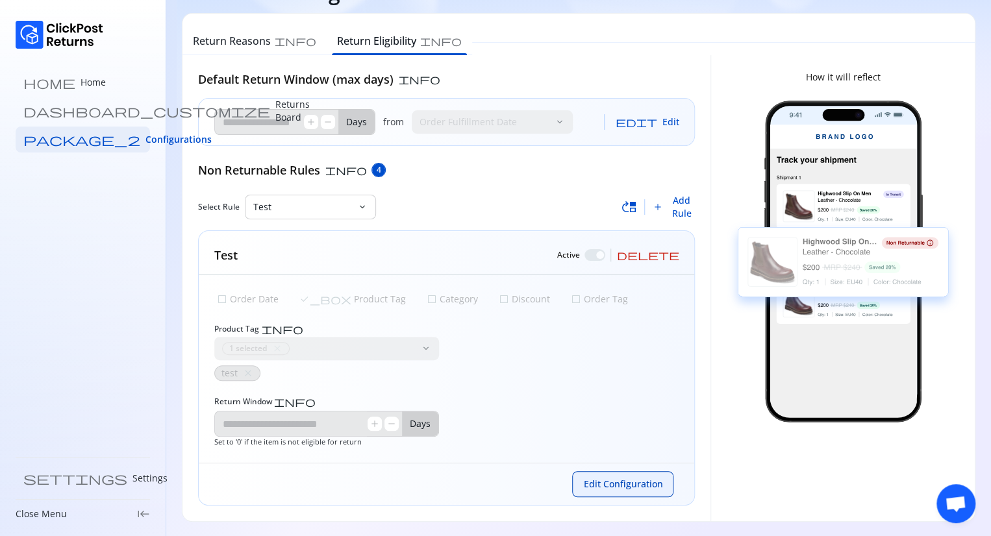
click at [618, 478] on span "Edit Configuration" at bounding box center [622, 484] width 79 height 13
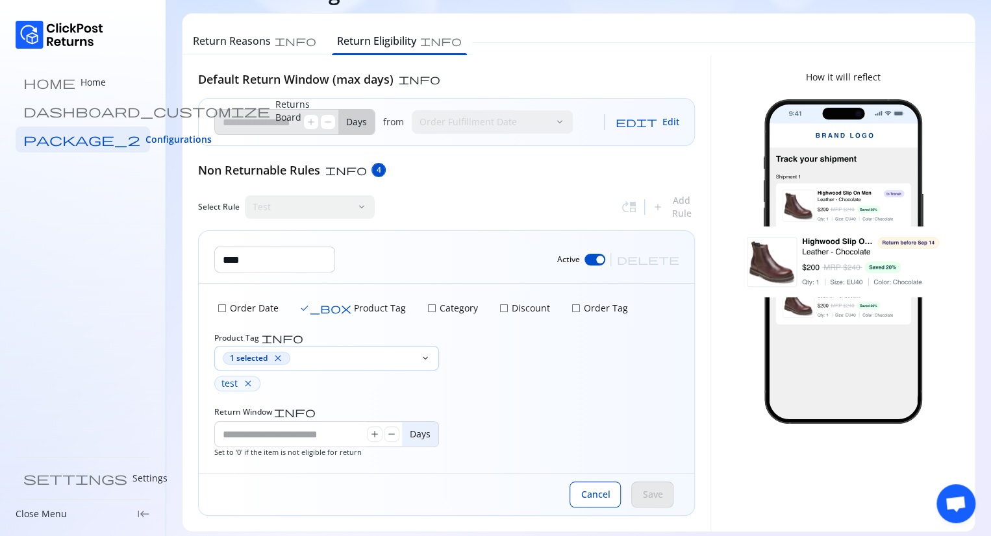
click at [277, 353] on span "close" at bounding box center [278, 358] width 10 height 10
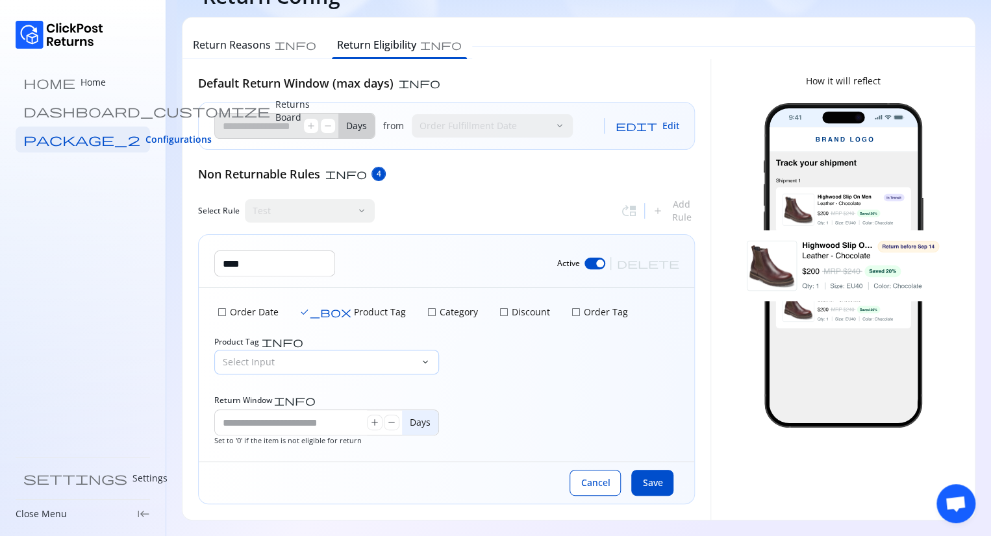
scroll to position [39, 0]
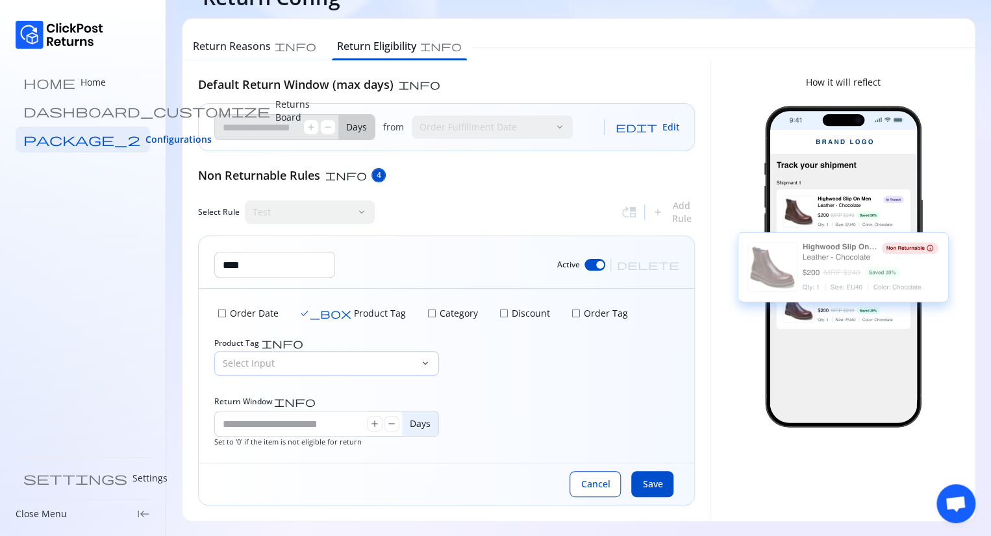
click at [424, 305] on button "check_box_outline_blank Category" at bounding box center [452, 313] width 56 height 18
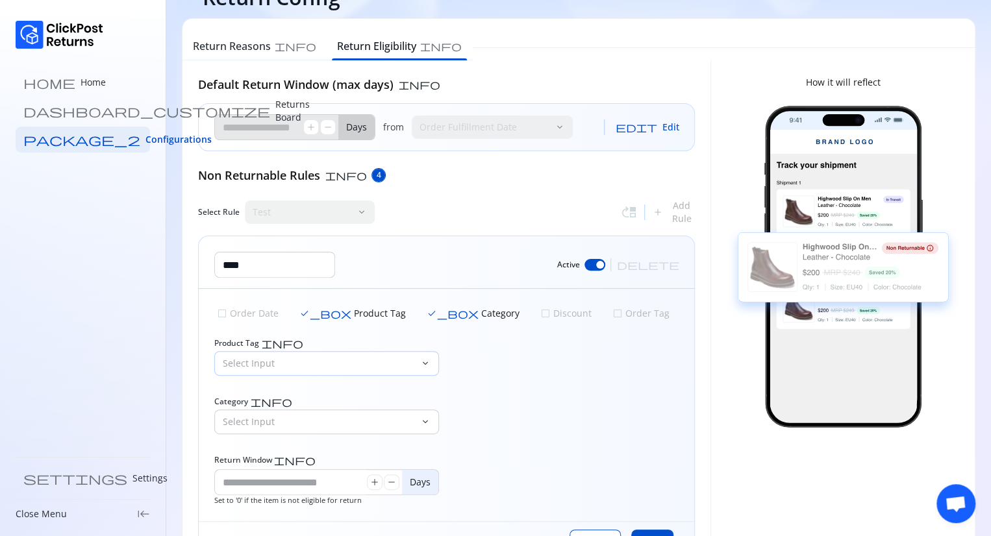
click at [330, 360] on p "Select Input" at bounding box center [319, 363] width 192 height 13
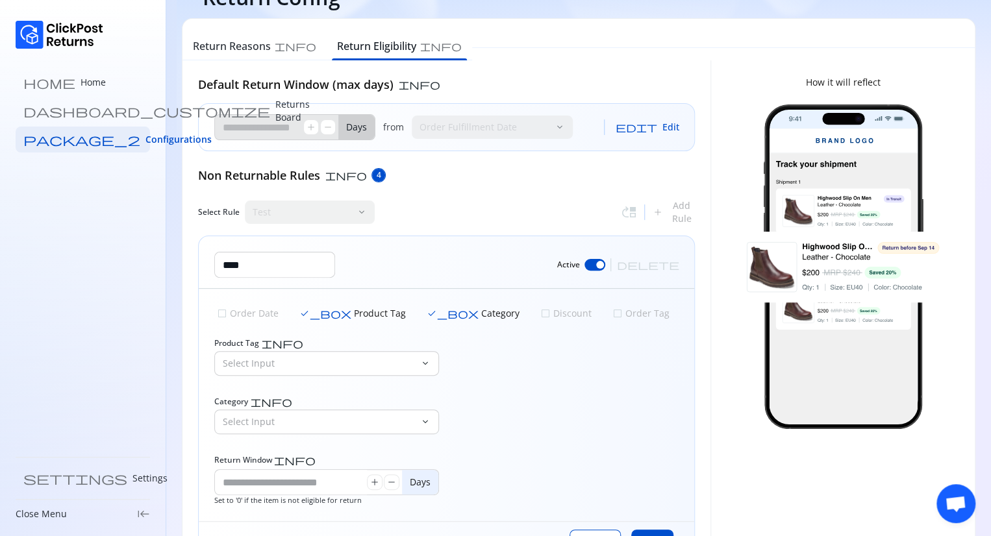
click at [302, 309] on span "check_box" at bounding box center [325, 313] width 52 height 10
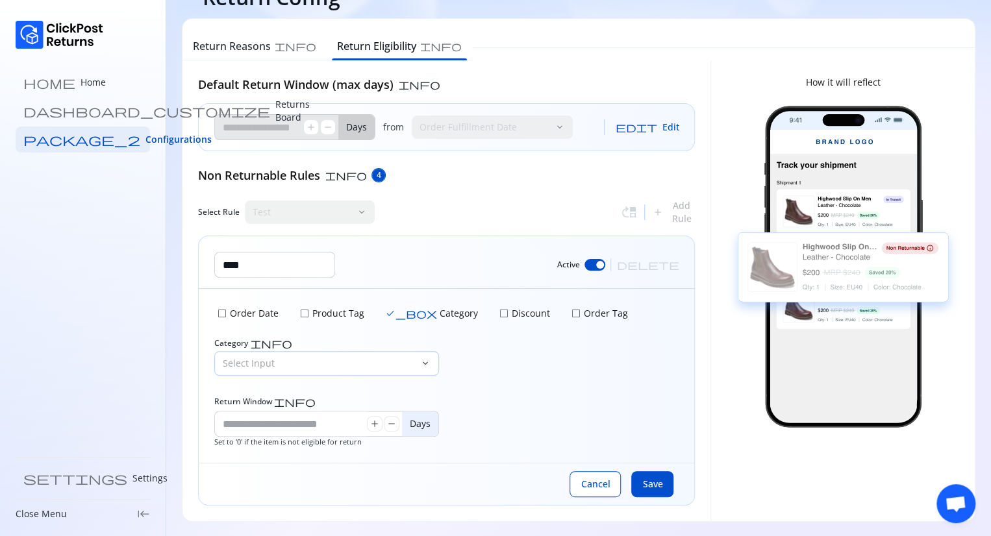
click at [378, 368] on p "Select Input" at bounding box center [319, 363] width 192 height 13
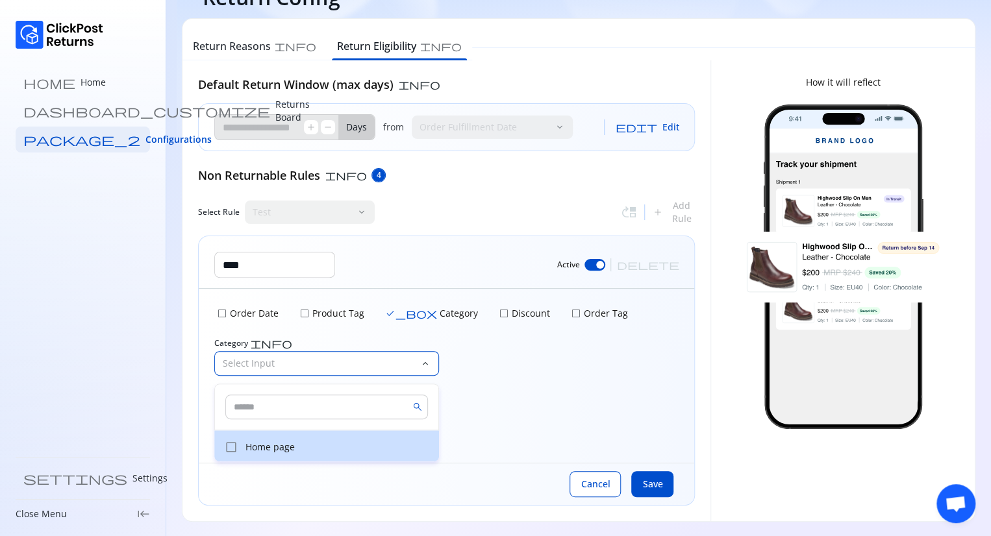
click at [279, 445] on p "Home page" at bounding box center [338, 447] width 186 height 13
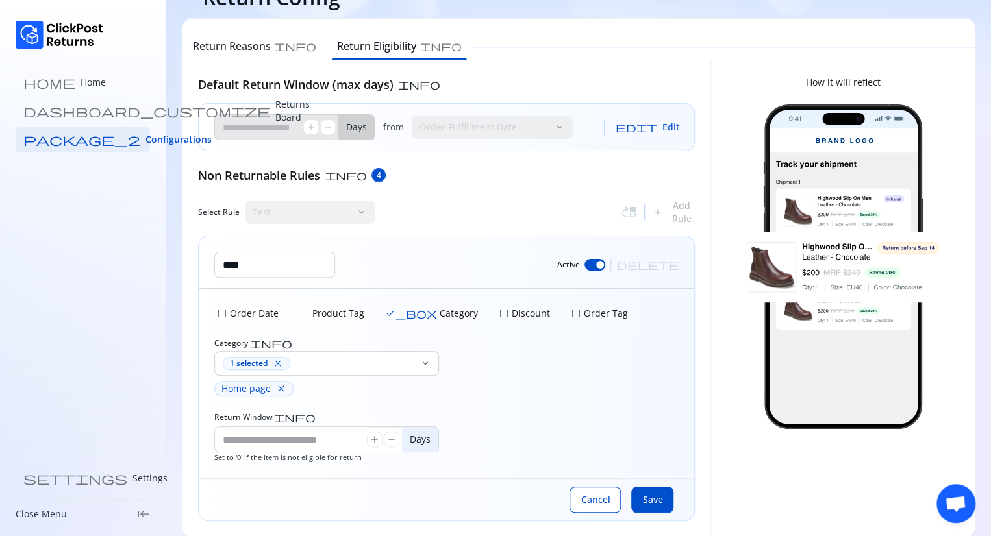
click at [577, 356] on div "Category info 1 selected close keyboard_arrow_down Home page close" at bounding box center [446, 367] width 464 height 58
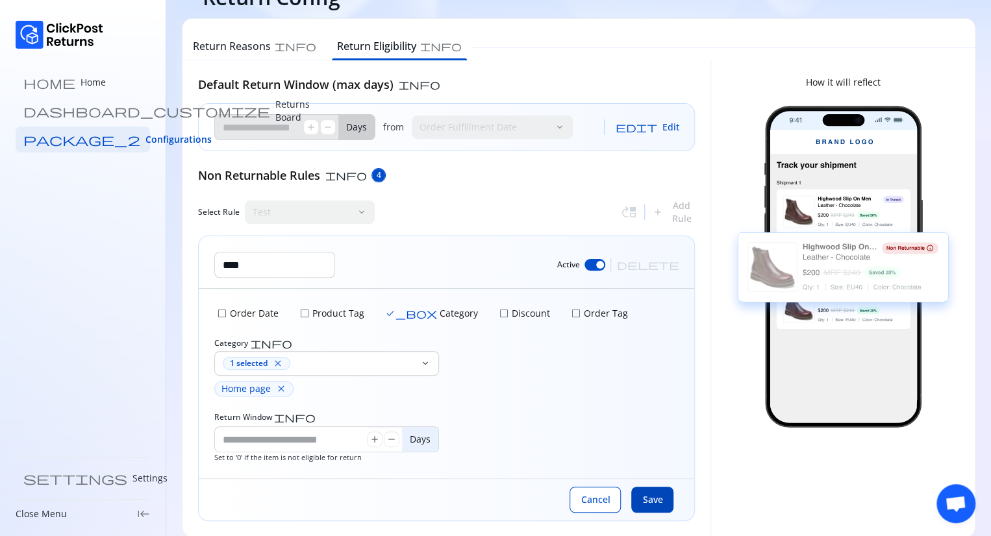
click at [659, 495] on span "Save" at bounding box center [652, 499] width 20 height 13
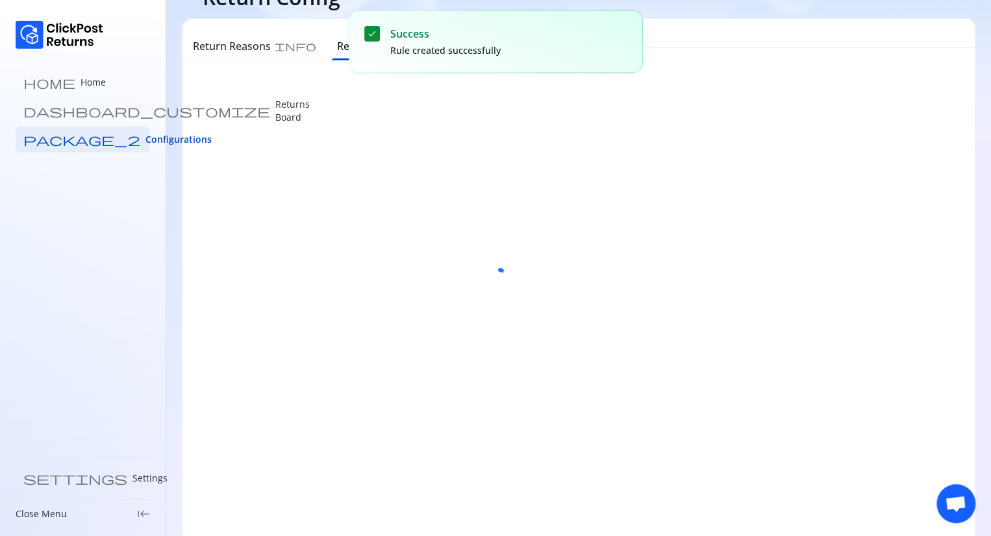
scroll to position [0, 0]
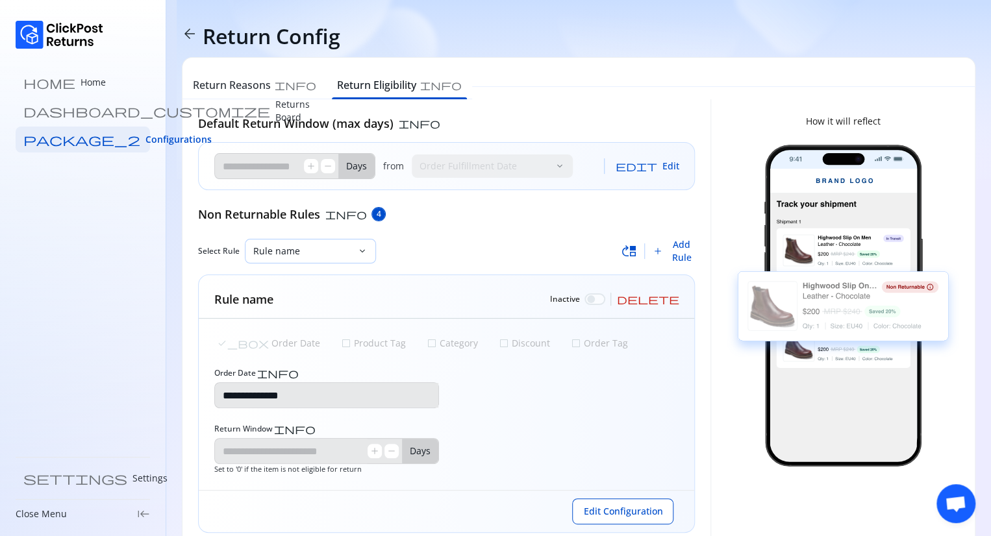
click at [332, 247] on p "Rule name" at bounding box center [302, 251] width 99 height 13
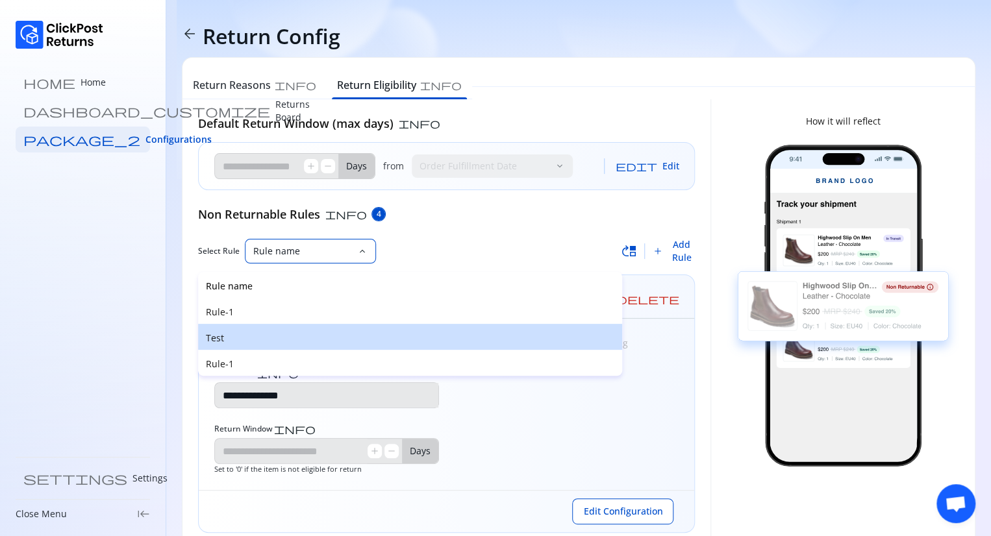
click at [231, 336] on p "Test" at bounding box center [410, 338] width 408 height 13
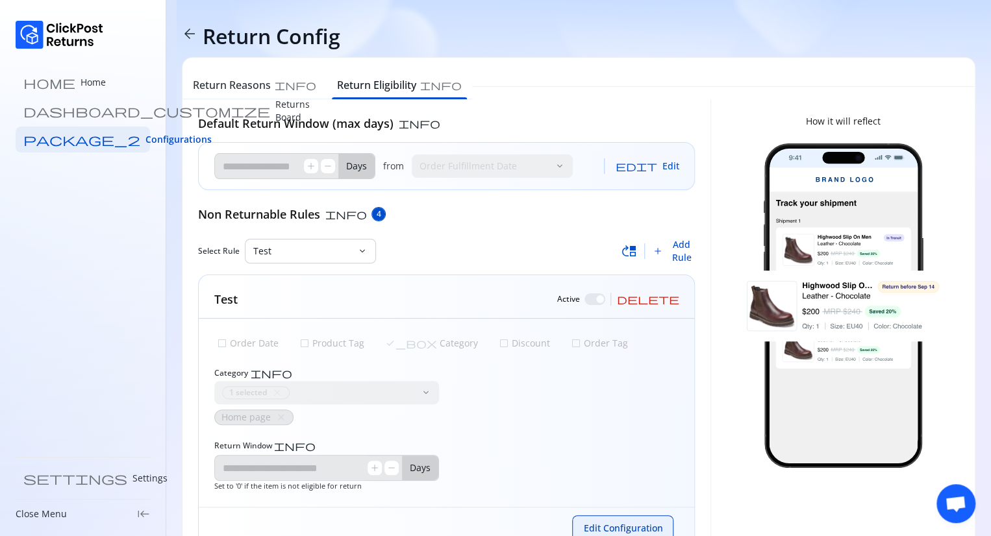
click at [611, 523] on span "Edit Configuration" at bounding box center [622, 528] width 79 height 13
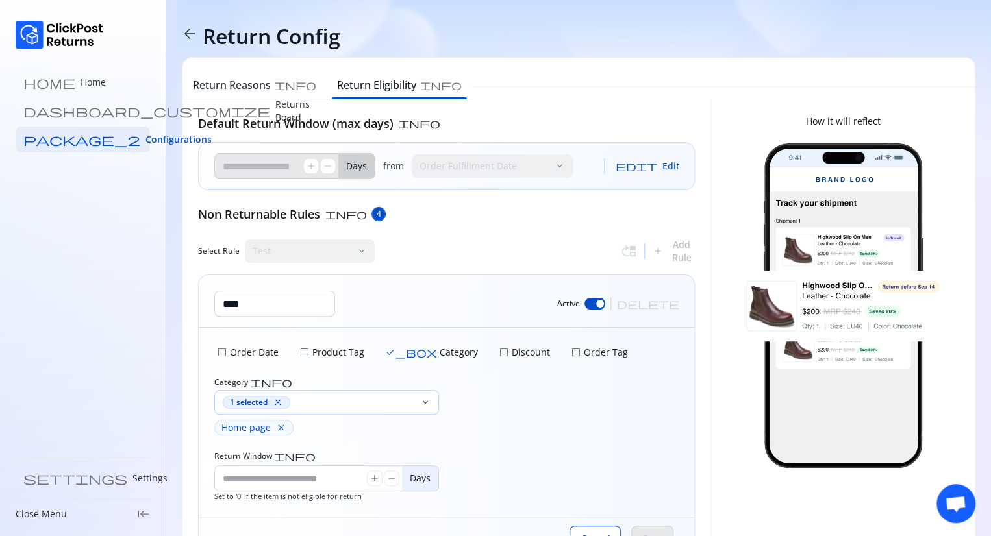
click at [277, 399] on span "close" at bounding box center [278, 402] width 10 height 10
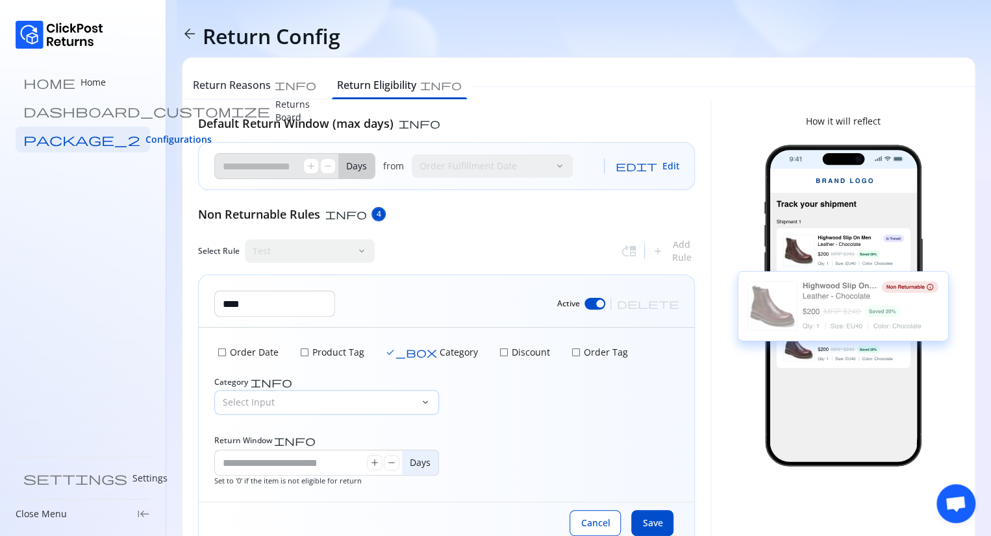
click at [221, 351] on span "check_box_outline_blank" at bounding box center [222, 352] width 10 height 10
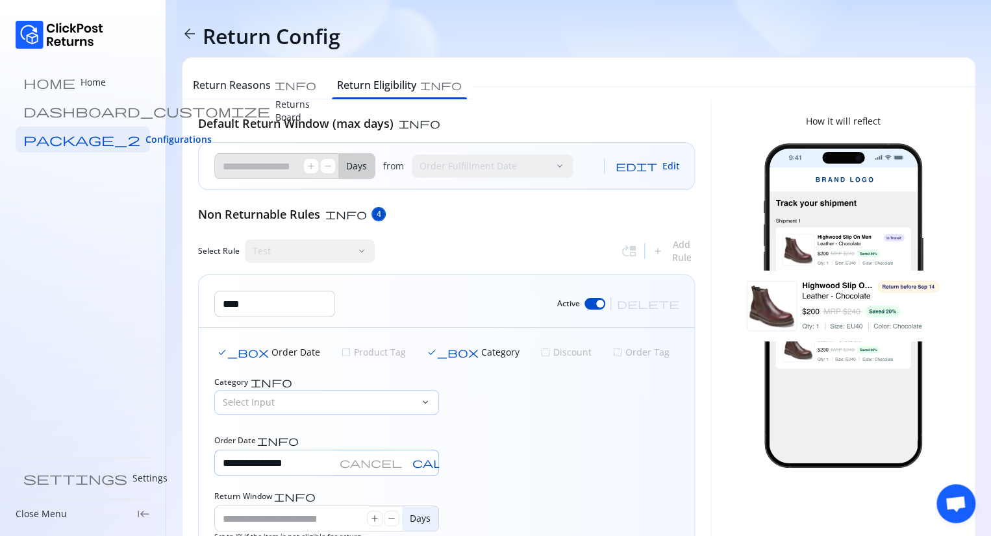
click at [315, 463] on input "**********" at bounding box center [274, 462] width 119 height 25
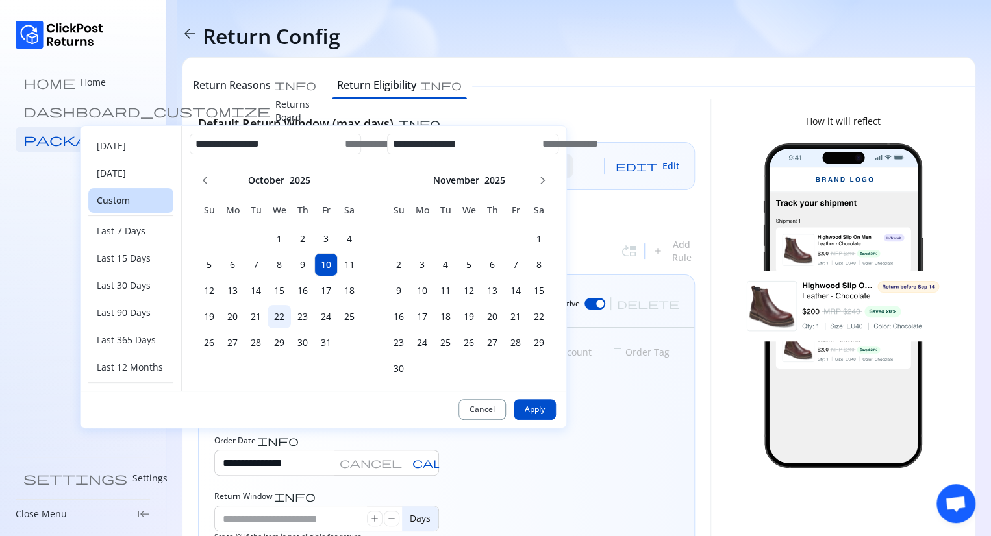
click at [280, 318] on h6 "22" at bounding box center [278, 316] width 23 height 13
click at [307, 316] on h6 "23" at bounding box center [302, 316] width 23 height 13
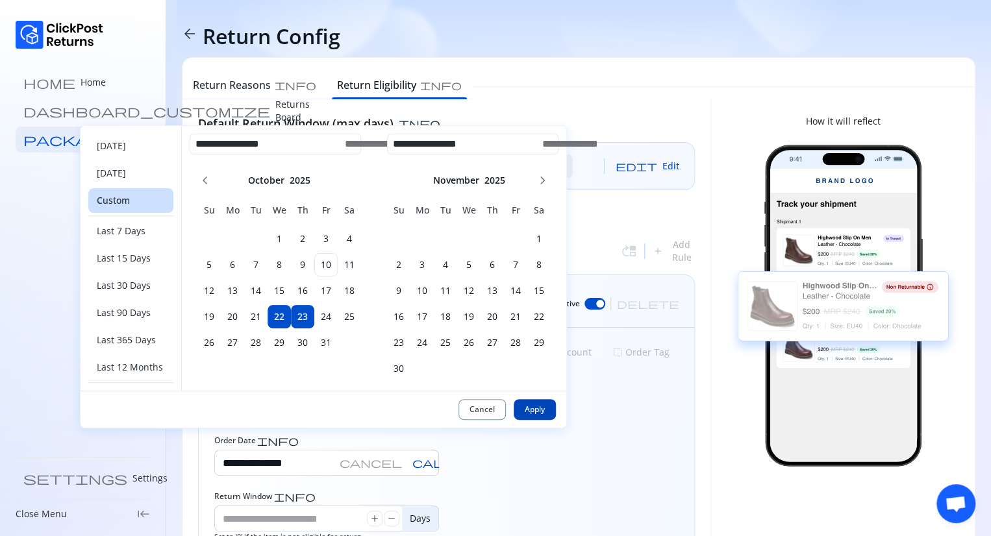
click at [553, 413] on button "Apply" at bounding box center [534, 409] width 42 height 21
type input "**********"
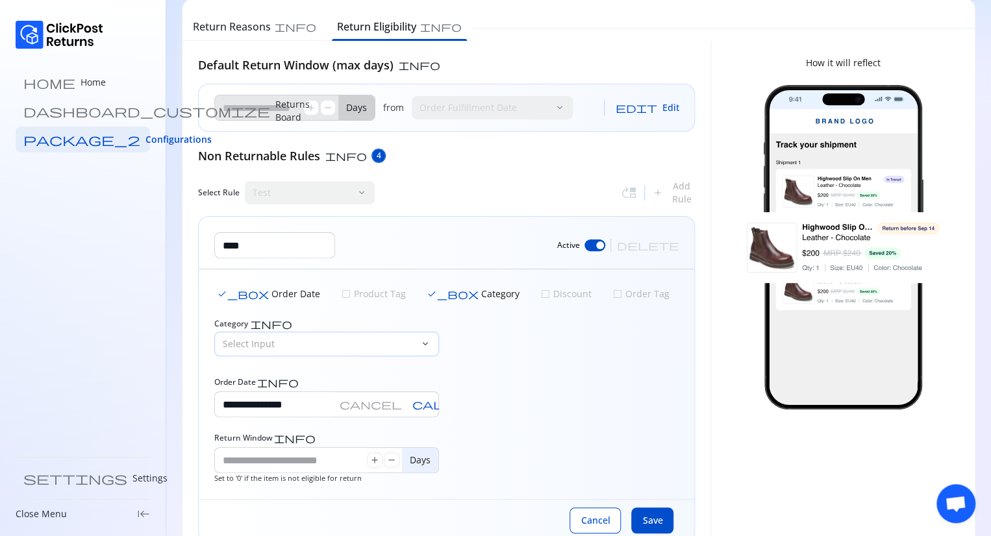
scroll to position [59, 0]
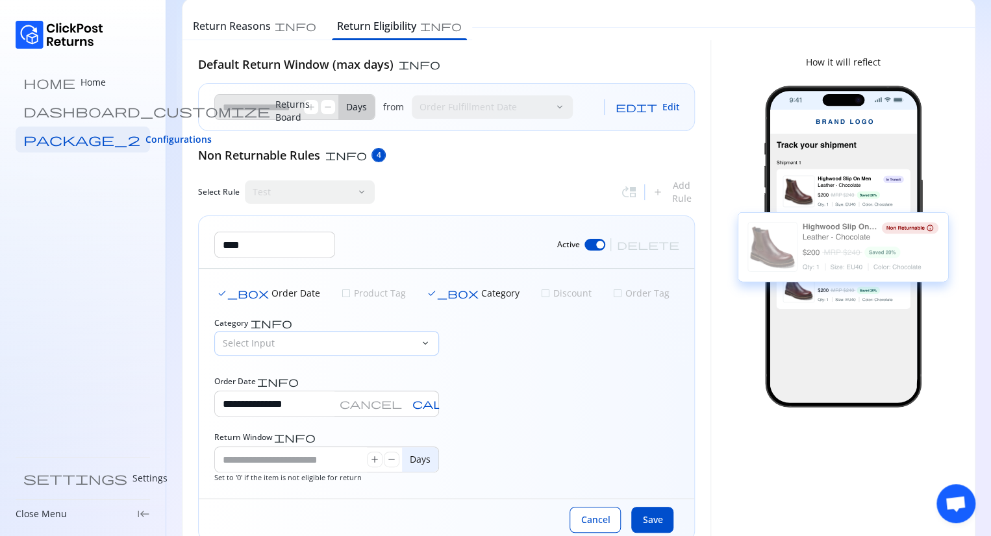
click at [377, 346] on p "Select Input" at bounding box center [319, 343] width 192 height 13
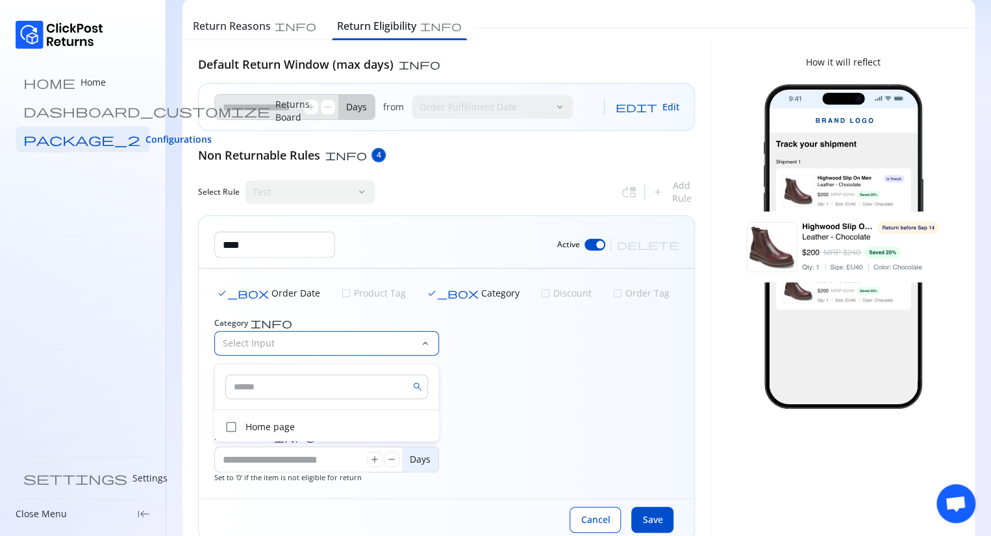
click at [301, 385] on input "text" at bounding box center [326, 387] width 203 height 25
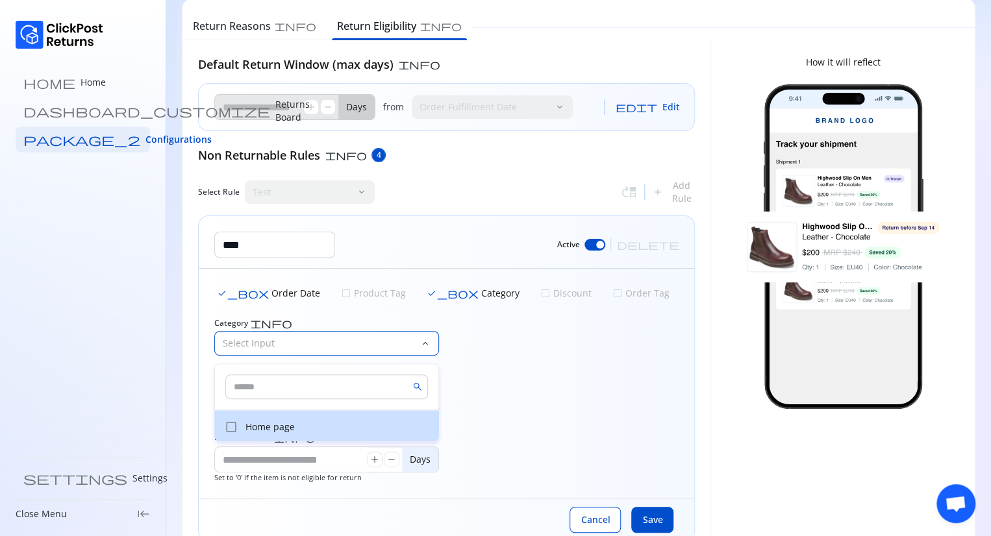
click at [267, 427] on p "Home page" at bounding box center [338, 427] width 186 height 13
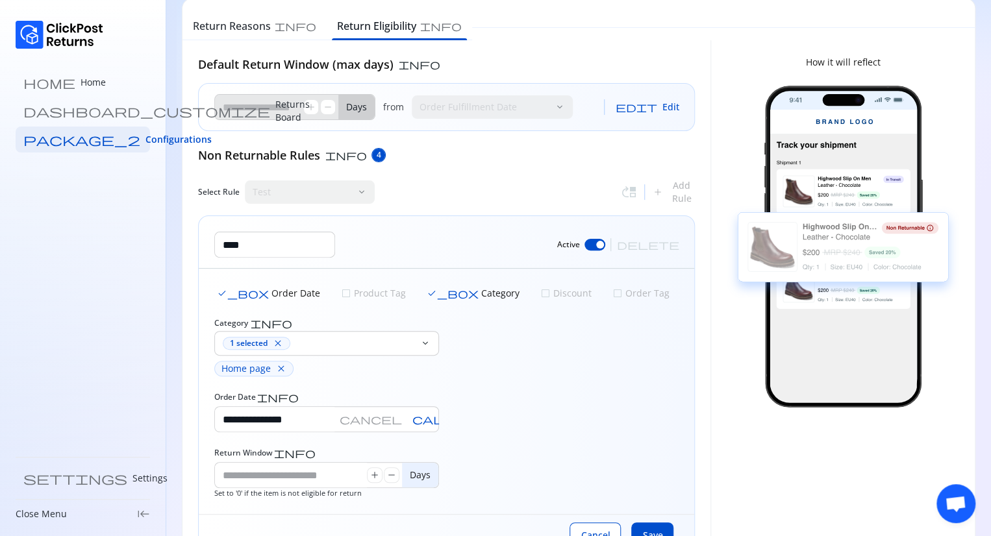
click at [526, 426] on div "**********" at bounding box center [446, 375] width 464 height 114
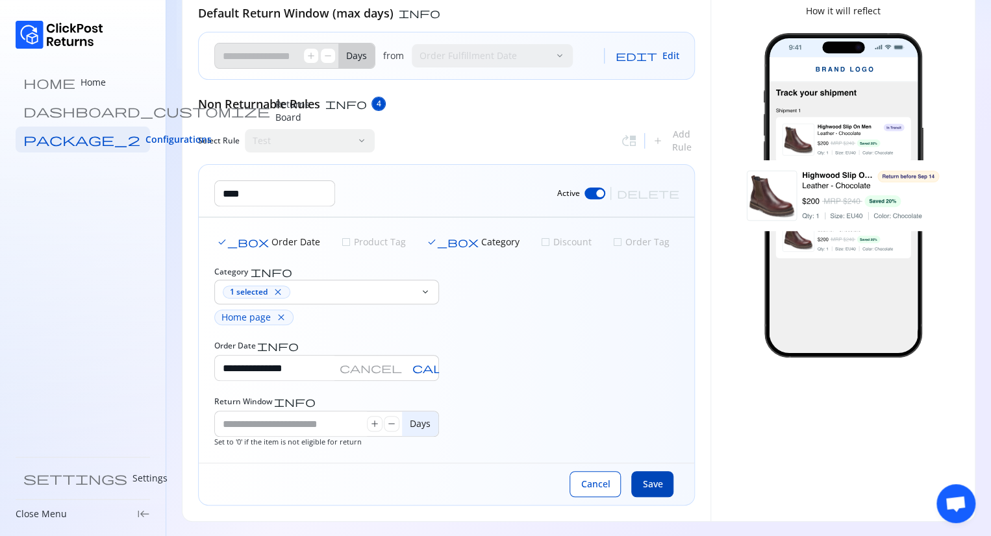
click at [649, 486] on span "Save" at bounding box center [652, 484] width 20 height 13
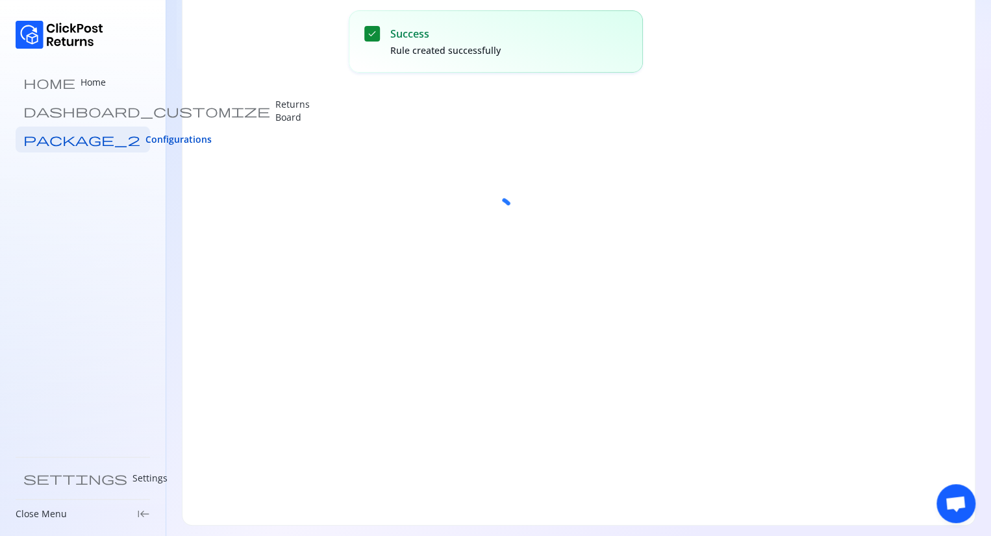
scroll to position [0, 0]
